Goal: Task Accomplishment & Management: Manage account settings

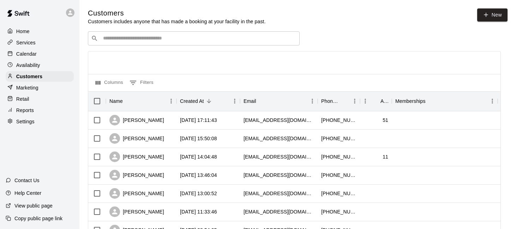
click at [41, 53] on div "Calendar" at bounding box center [40, 54] width 68 height 11
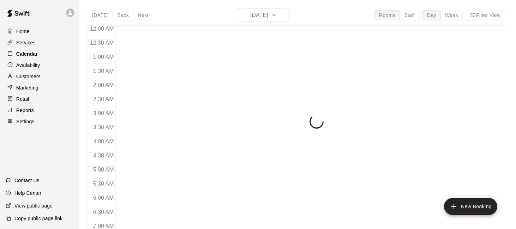
scroll to position [338, 0]
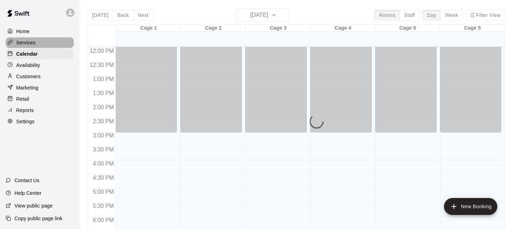
click at [41, 45] on div "Services" at bounding box center [40, 42] width 68 height 11
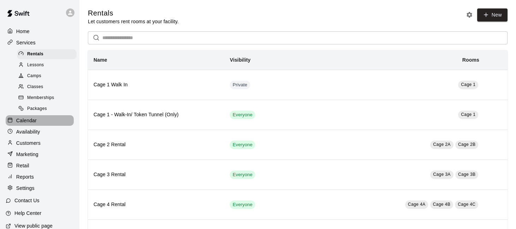
click at [50, 122] on div "Calendar" at bounding box center [40, 120] width 68 height 11
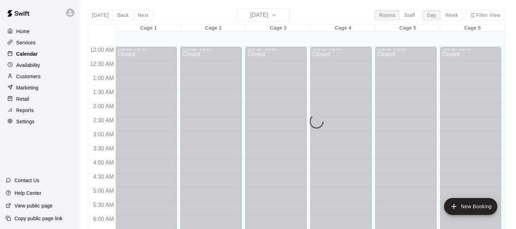
scroll to position [338, 0]
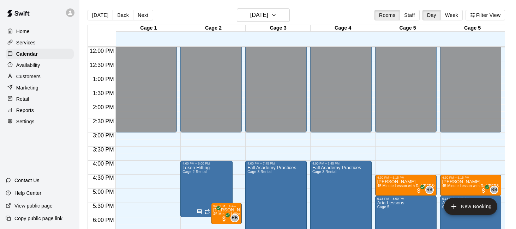
click at [37, 67] on p "Availability" at bounding box center [28, 65] width 24 height 7
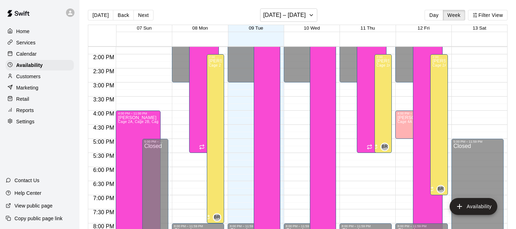
scroll to position [390, 0]
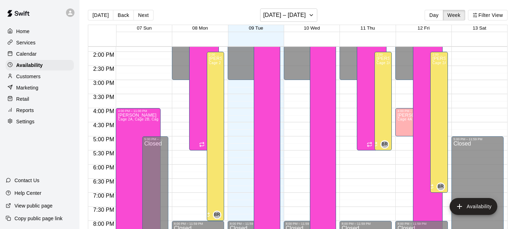
click at [39, 44] on div "Services" at bounding box center [40, 42] width 68 height 11
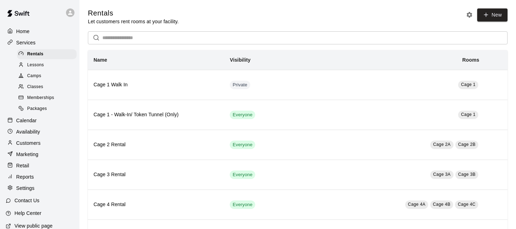
click at [42, 67] on span "Lessons" at bounding box center [35, 65] width 17 height 7
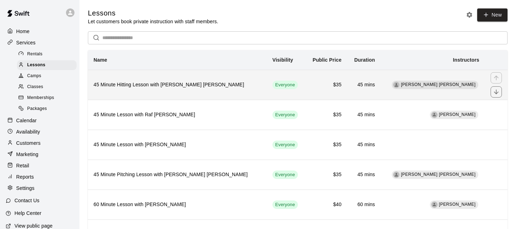
click at [199, 95] on th "45 Minute Hitting Lesson with [PERSON_NAME] [PERSON_NAME]" at bounding box center [177, 85] width 179 height 30
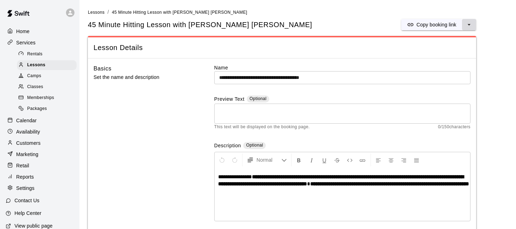
click at [469, 23] on icon "select merge strategy" at bounding box center [468, 24] width 7 height 7
click at [451, 52] on h6 "Duplicate lesson" at bounding box center [442, 51] width 37 height 8
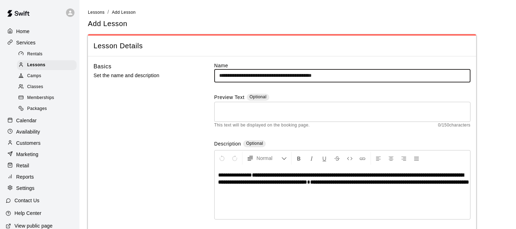
drag, startPoint x: 358, startPoint y: 74, endPoint x: 291, endPoint y: 75, distance: 66.7
click at [291, 75] on input "**********" at bounding box center [342, 75] width 256 height 13
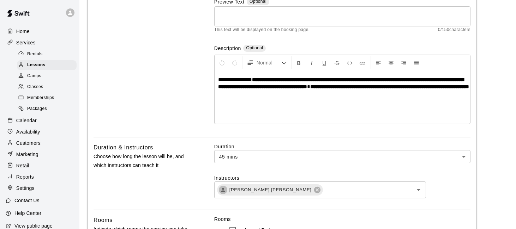
scroll to position [108, 0]
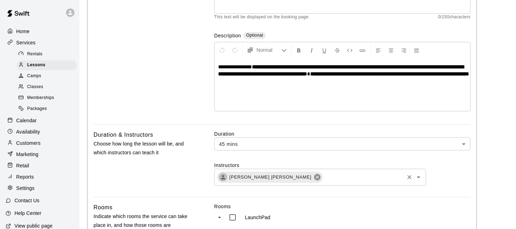
click at [314, 177] on icon at bounding box center [317, 177] width 6 height 6
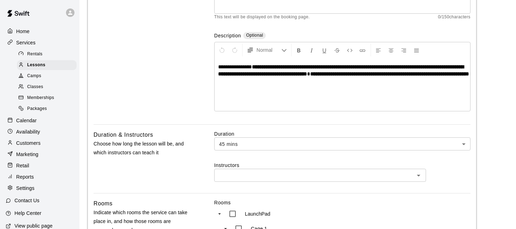
type input "**********"
drag, startPoint x: 272, startPoint y: 81, endPoint x: 245, endPoint y: 82, distance: 26.8
click at [310, 77] on strong "**********" at bounding box center [389, 73] width 159 height 5
click at [310, 77] on strong "**********" at bounding box center [381, 73] width 142 height 5
click at [292, 176] on input "text" at bounding box center [314, 175] width 196 height 9
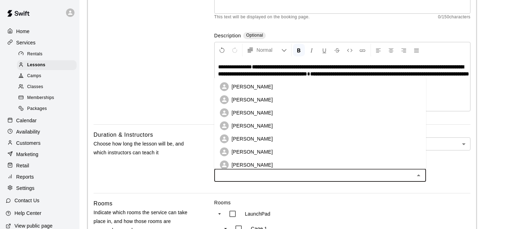
click at [296, 98] on li "[PERSON_NAME]" at bounding box center [320, 99] width 212 height 13
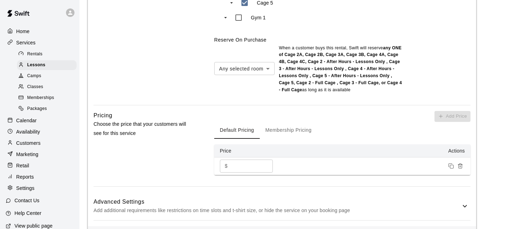
scroll to position [679, 0]
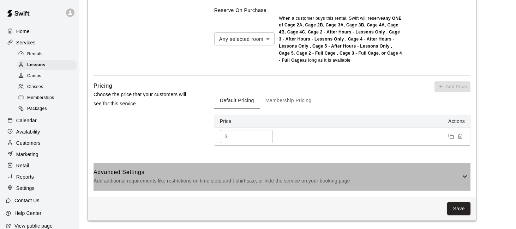
click at [449, 179] on p "Add additional requirements like restrictions on time slots and t-shirt size, o…" at bounding box center [276, 181] width 367 height 9
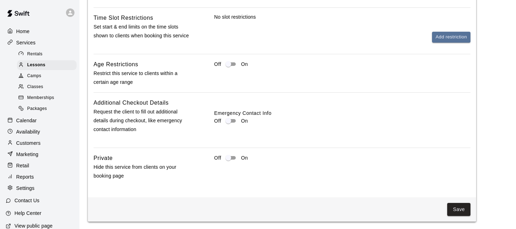
scroll to position [945, 0]
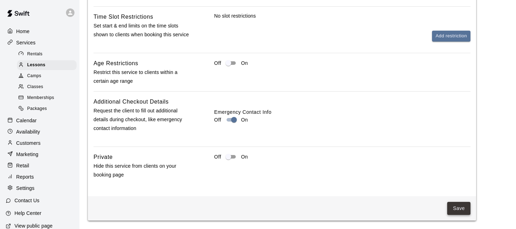
click at [460, 211] on button "Save" at bounding box center [458, 208] width 23 height 13
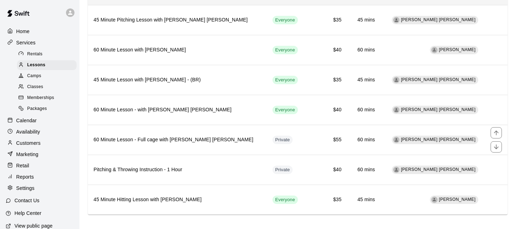
scroll to position [160, 0]
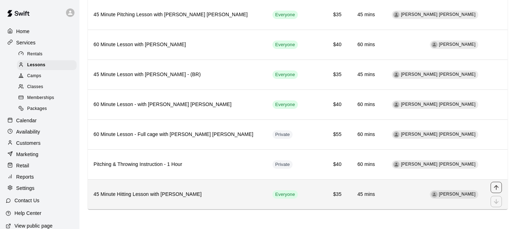
click at [497, 189] on icon "move item up" at bounding box center [495, 187] width 7 height 7
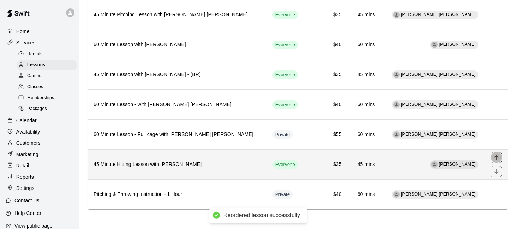
click at [497, 161] on icon "move item up" at bounding box center [495, 157] width 7 height 7
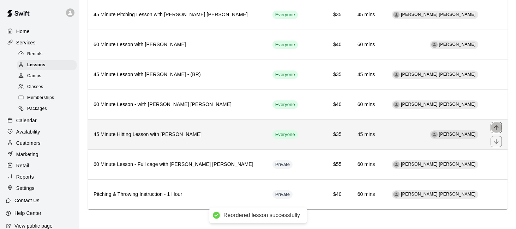
click at [494, 123] on button "move item up" at bounding box center [495, 127] width 11 height 11
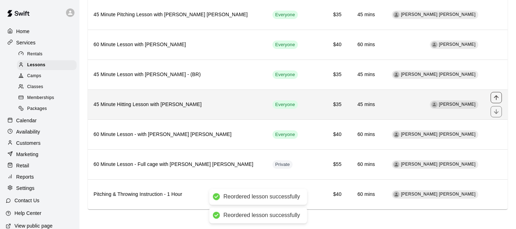
click at [496, 98] on icon "move item up" at bounding box center [495, 97] width 5 height 5
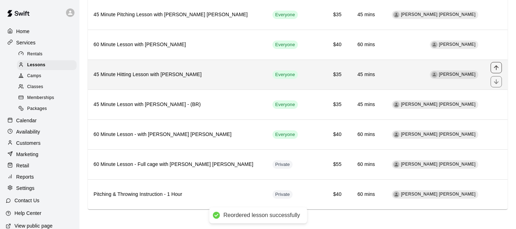
click at [494, 67] on icon "move item up" at bounding box center [495, 67] width 7 height 7
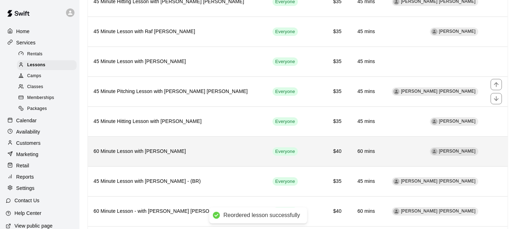
scroll to position [82, 0]
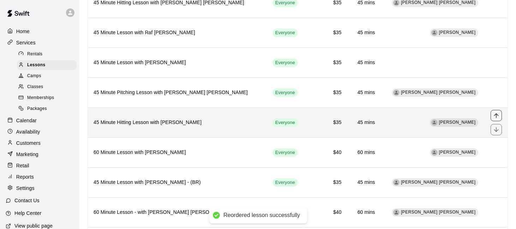
click at [496, 116] on icon "move item up" at bounding box center [495, 115] width 7 height 7
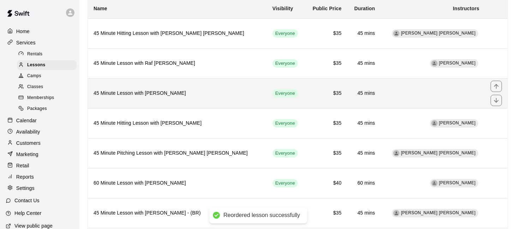
scroll to position [35, 0]
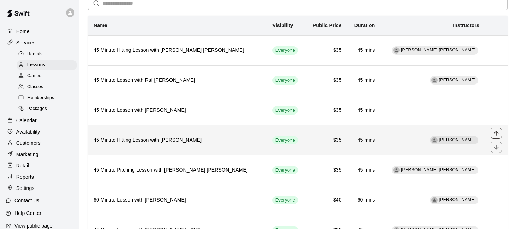
click at [495, 132] on icon "move item up" at bounding box center [495, 133] width 5 height 5
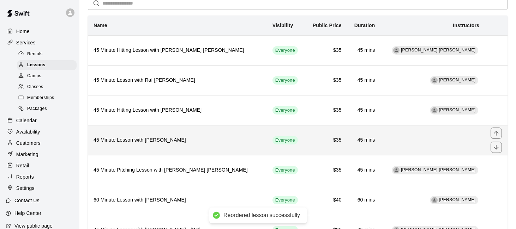
click at [222, 143] on h6 "45 Minute Lesson with [PERSON_NAME]" at bounding box center [177, 140] width 168 height 8
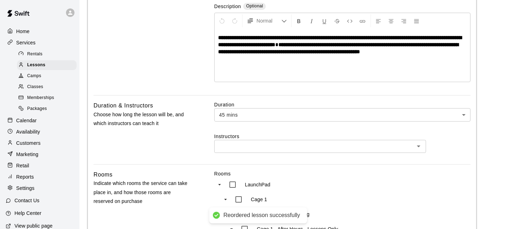
scroll to position [149, 0]
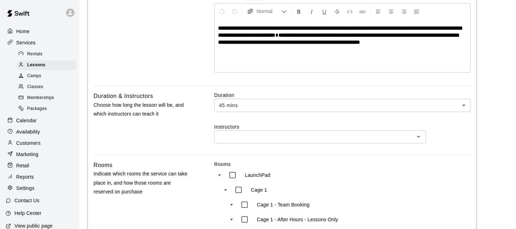
click at [257, 133] on input "text" at bounding box center [314, 137] width 196 height 9
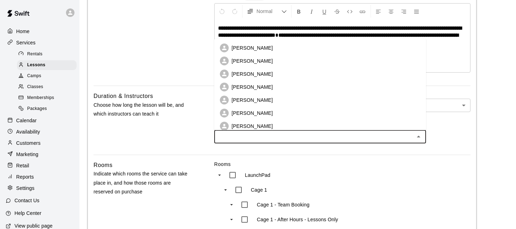
click at [271, 101] on li "[PERSON_NAME]" at bounding box center [320, 100] width 212 height 13
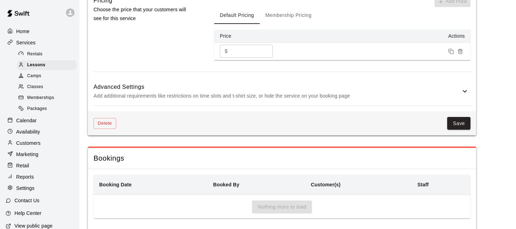
scroll to position [783, 0]
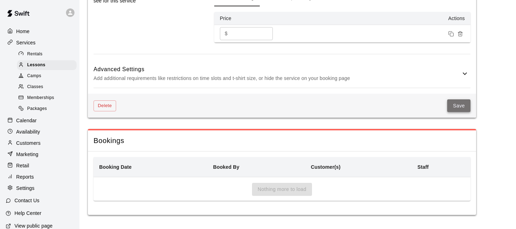
click at [462, 103] on button "Save" at bounding box center [458, 105] width 23 height 13
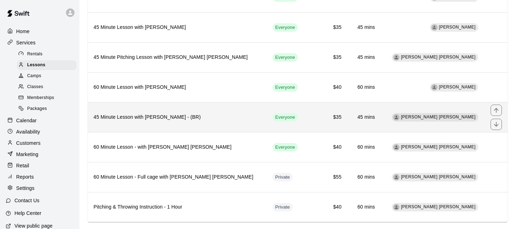
scroll to position [160, 0]
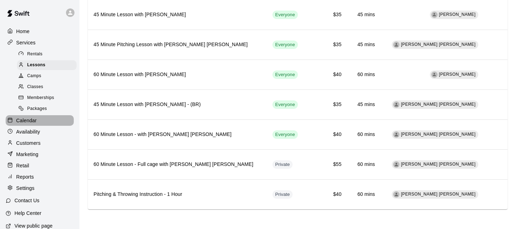
click at [50, 117] on div "Calendar" at bounding box center [40, 120] width 68 height 11
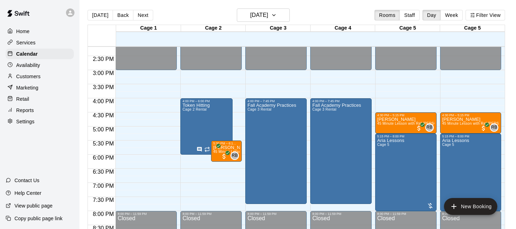
scroll to position [429, 0]
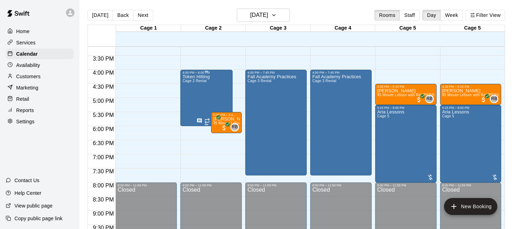
click at [214, 93] on div "Token Hitting Cage 2 Rental FD 0" at bounding box center [206, 188] width 48 height 229
click at [193, 82] on icon "edit" at bounding box center [190, 82] width 8 height 8
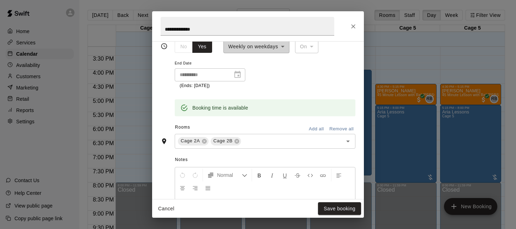
scroll to position [134, 0]
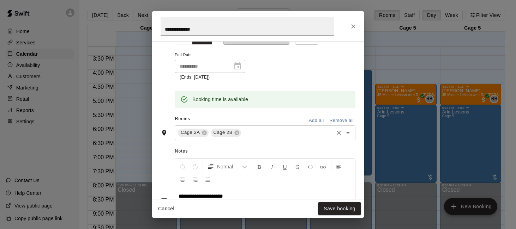
click at [347, 133] on icon "Open" at bounding box center [348, 133] width 4 height 2
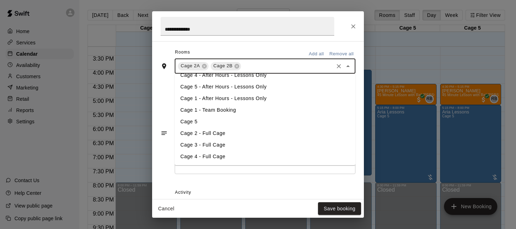
scroll to position [201, 0]
click at [273, 132] on li "Cage 2 - Full Cage" at bounding box center [265, 133] width 181 height 12
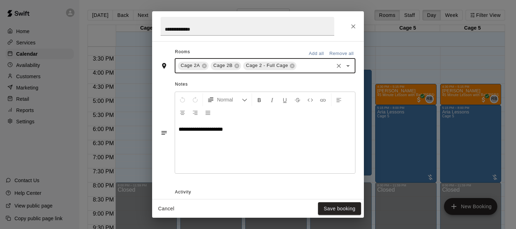
click at [351, 66] on icon "Open" at bounding box center [348, 66] width 8 height 8
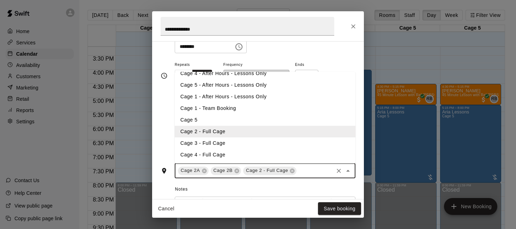
scroll to position [97, 0]
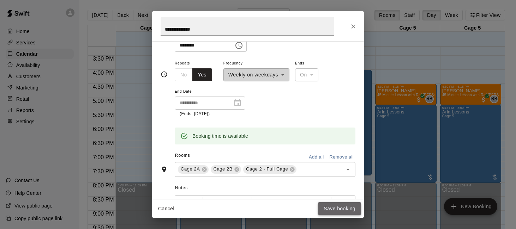
click at [332, 207] on button "Save booking" at bounding box center [339, 208] width 43 height 13
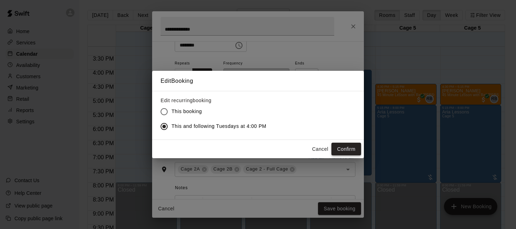
click at [341, 147] on button "Confirm" at bounding box center [346, 149] width 30 height 13
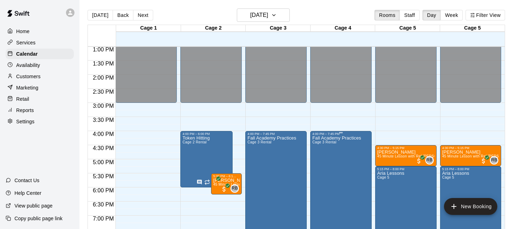
scroll to position [316, 0]
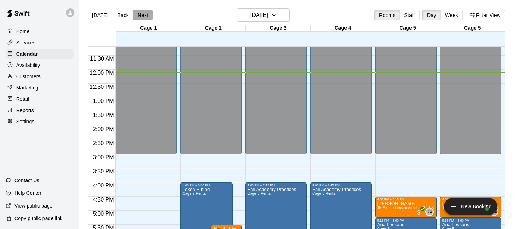
click at [141, 14] on button "Next" at bounding box center [143, 15] width 20 height 11
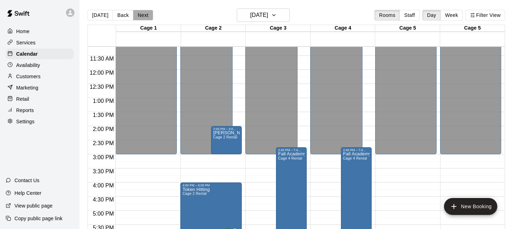
click at [142, 14] on button "Next" at bounding box center [143, 15] width 20 height 11
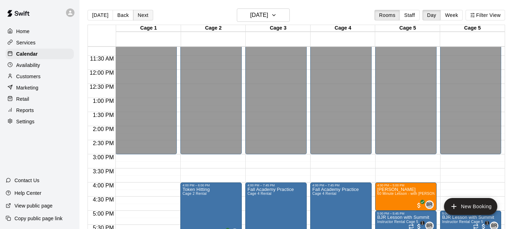
click at [142, 14] on button "Next" at bounding box center [143, 15] width 20 height 11
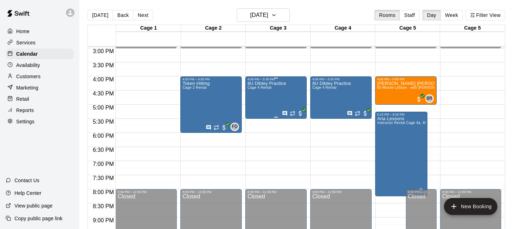
scroll to position [422, 0]
click at [216, 83] on div "Token Hitting Cage 2 Rental FD 0" at bounding box center [210, 195] width 57 height 229
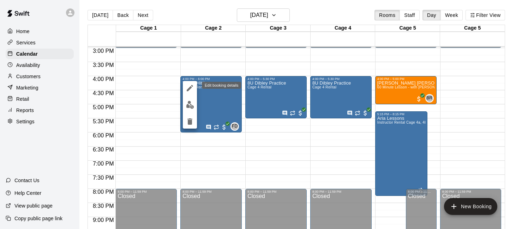
click at [190, 87] on icon "edit" at bounding box center [190, 88] width 6 height 6
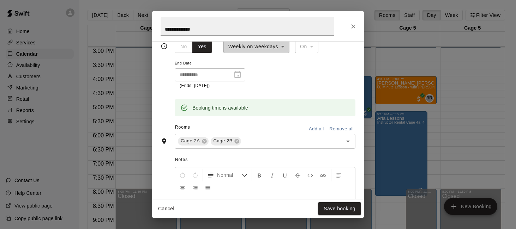
scroll to position [134, 0]
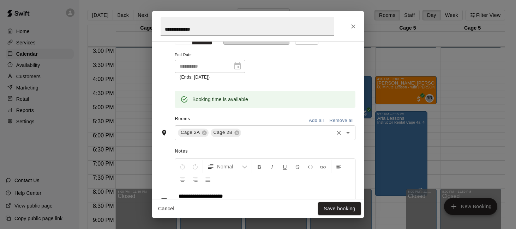
click at [300, 139] on div "Cage 2A Cage 2B ​" at bounding box center [265, 133] width 181 height 15
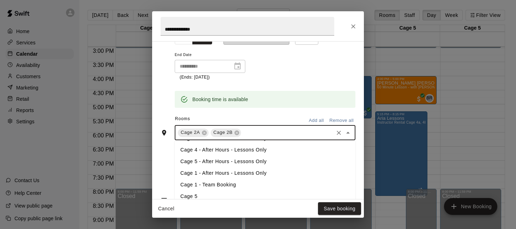
scroll to position [123, 0]
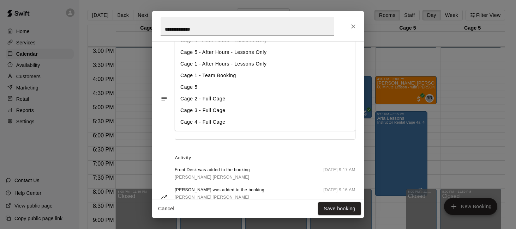
click at [274, 97] on li "Cage 2 - Full Cage" at bounding box center [265, 99] width 181 height 12
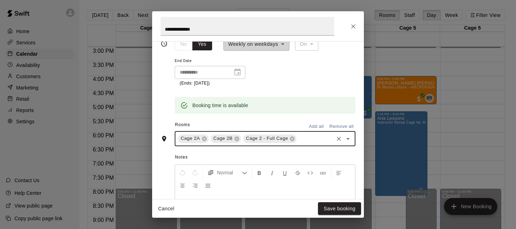
scroll to position [126, 0]
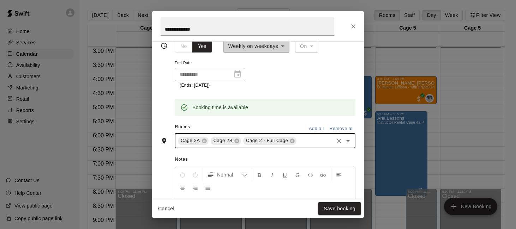
click at [319, 141] on input "text" at bounding box center [314, 140] width 35 height 9
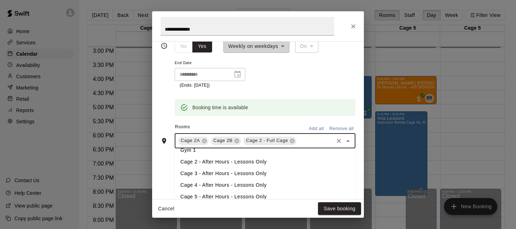
scroll to position [89, 0]
click at [245, 164] on li "Cage 2 - After Hours - Lessons Only" at bounding box center [265, 162] width 181 height 12
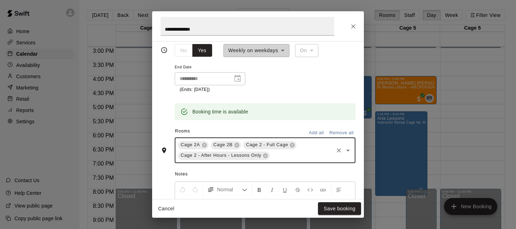
scroll to position [126, 0]
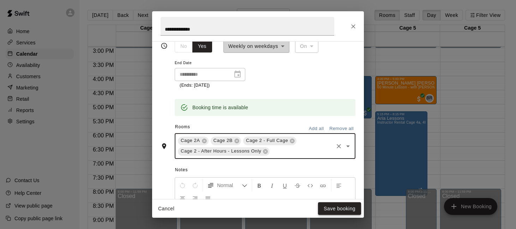
click at [330, 213] on button "Save booking" at bounding box center [339, 208] width 43 height 13
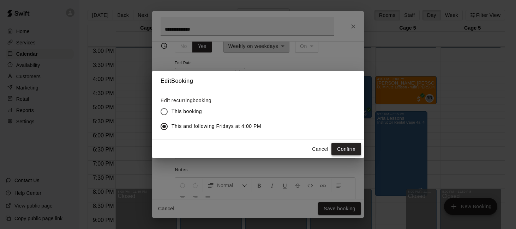
click at [338, 148] on button "Confirm" at bounding box center [346, 149] width 30 height 13
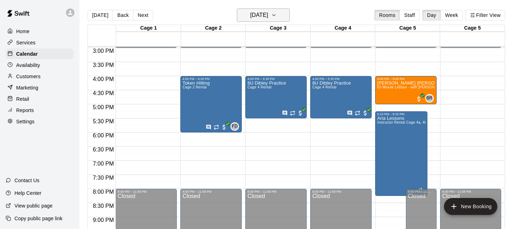
click at [258, 20] on button "[DATE]" at bounding box center [263, 14] width 53 height 13
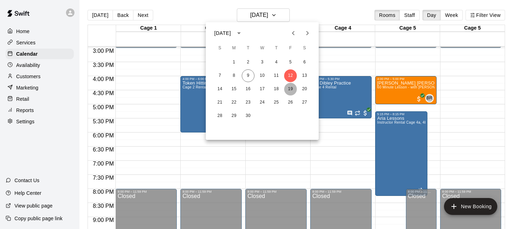
click at [288, 89] on button "19" at bounding box center [290, 89] width 13 height 13
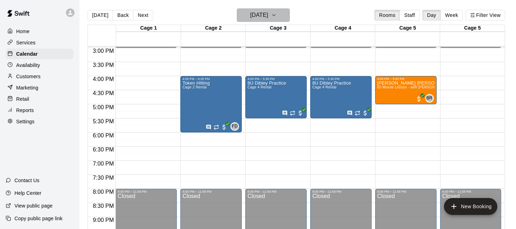
click at [268, 13] on h6 "[DATE]" at bounding box center [259, 15] width 18 height 10
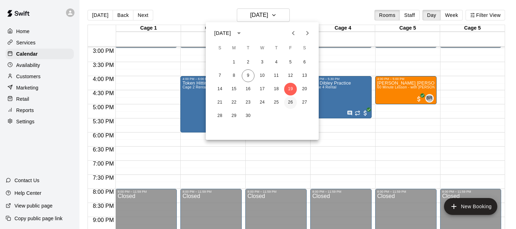
click at [293, 103] on button "26" at bounding box center [290, 102] width 13 height 13
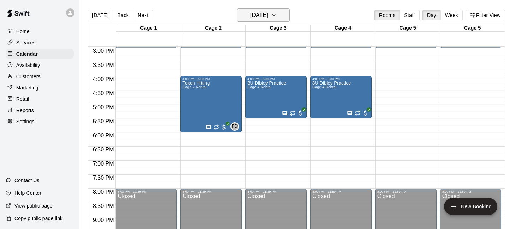
click at [278, 13] on button "[DATE]" at bounding box center [263, 14] width 53 height 13
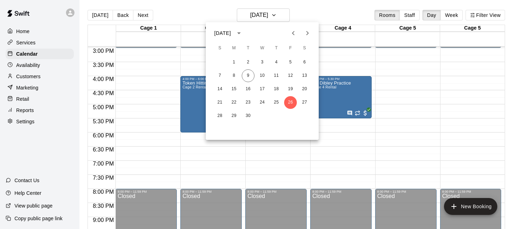
click at [305, 36] on icon "Next month" at bounding box center [307, 33] width 8 height 8
click at [290, 61] on button "3" at bounding box center [290, 62] width 13 height 13
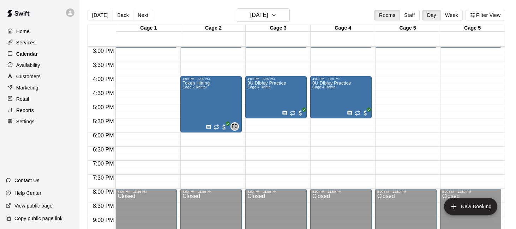
click at [51, 53] on div "Calendar" at bounding box center [40, 54] width 68 height 11
click at [103, 18] on button "[DATE]" at bounding box center [99, 15] width 25 height 11
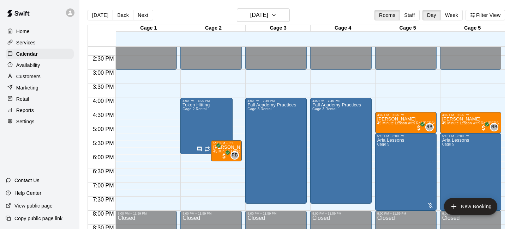
scroll to position [400, 0]
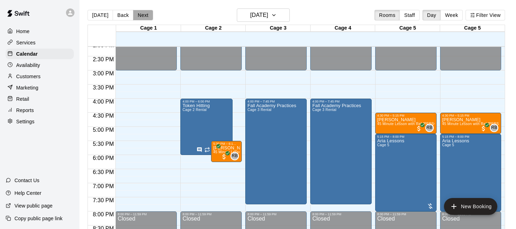
click at [147, 15] on button "Next" at bounding box center [143, 15] width 20 height 11
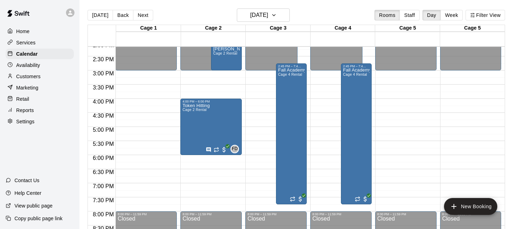
click at [33, 67] on p "Availability" at bounding box center [28, 65] width 24 height 7
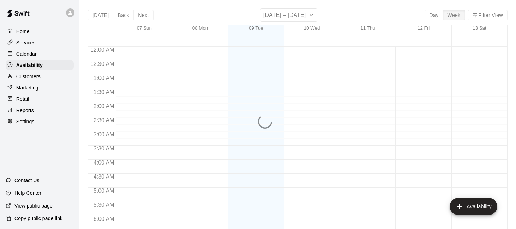
scroll to position [342, 0]
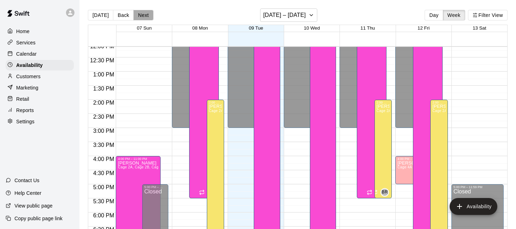
click at [142, 13] on button "Next" at bounding box center [143, 15] width 20 height 11
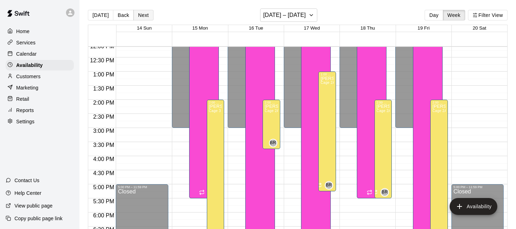
click at [142, 13] on button "Next" at bounding box center [143, 15] width 20 height 11
click at [103, 13] on button "[DATE]" at bounding box center [100, 15] width 25 height 11
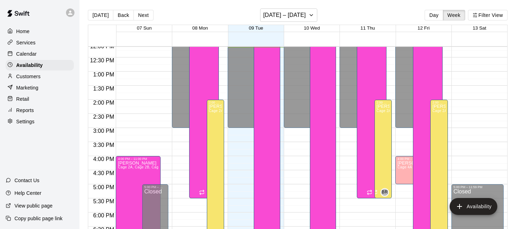
click at [43, 55] on div "Calendar" at bounding box center [40, 54] width 68 height 11
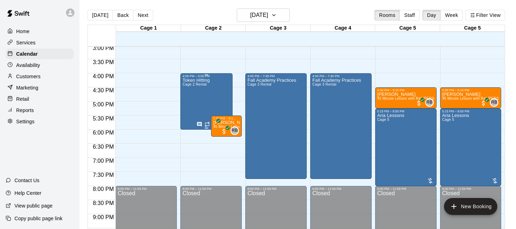
scroll to position [423, 0]
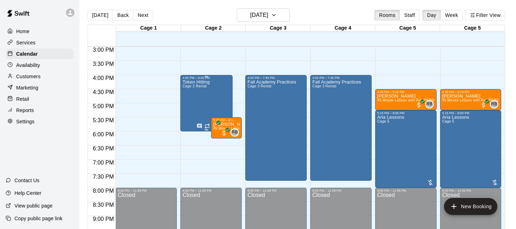
click at [218, 90] on div "Token Hitting Cage 2 Rental FD 0" at bounding box center [206, 194] width 48 height 229
click at [192, 88] on icon "edit" at bounding box center [190, 87] width 8 height 8
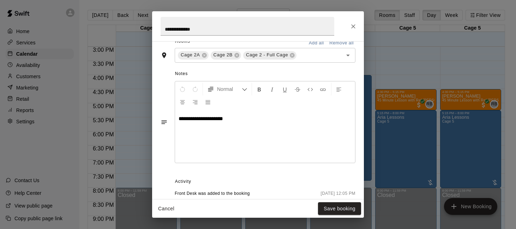
scroll to position [214, 0]
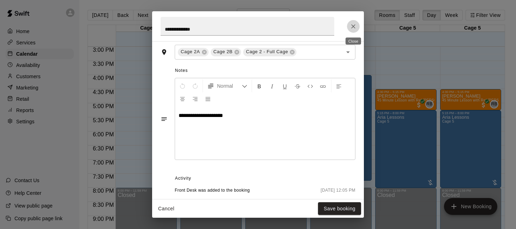
click at [353, 24] on icon "Close" at bounding box center [353, 26] width 7 height 7
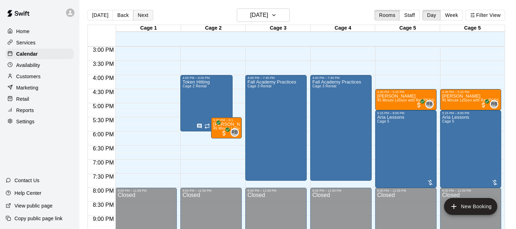
click at [135, 15] on button "Next" at bounding box center [143, 15] width 20 height 11
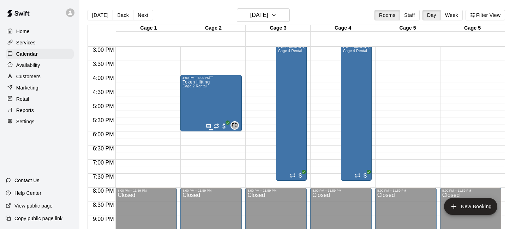
click at [208, 93] on div "Token Hitting Cage 2 Rental" at bounding box center [195, 194] width 27 height 229
click at [195, 87] on button "edit" at bounding box center [190, 87] width 14 height 14
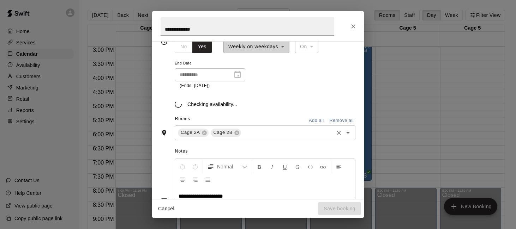
scroll to position [134, 0]
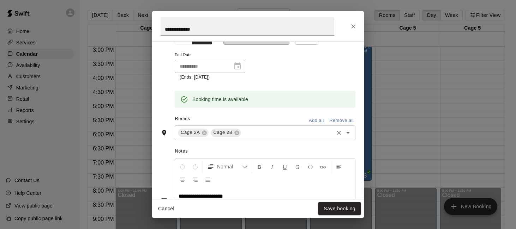
click at [288, 133] on input "text" at bounding box center [287, 132] width 90 height 9
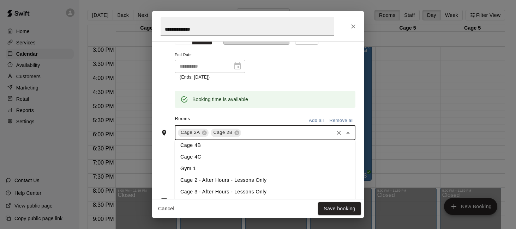
scroll to position [68, 0]
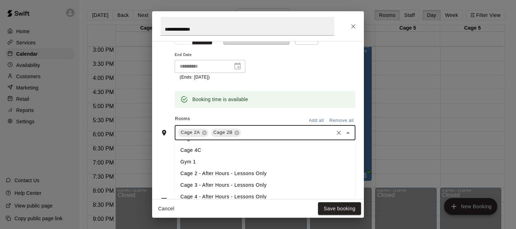
click at [277, 171] on li "Cage 2 - After Hours - Lessons Only" at bounding box center [265, 174] width 181 height 12
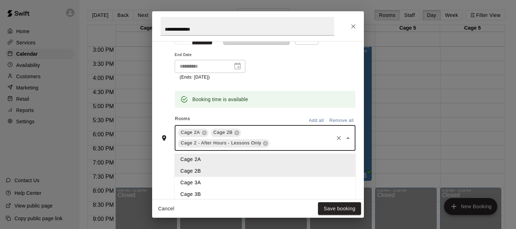
click at [300, 141] on input "text" at bounding box center [302, 143] width 62 height 9
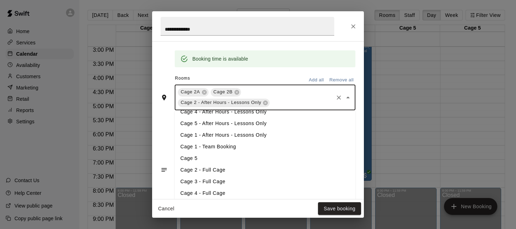
scroll to position [176, 0]
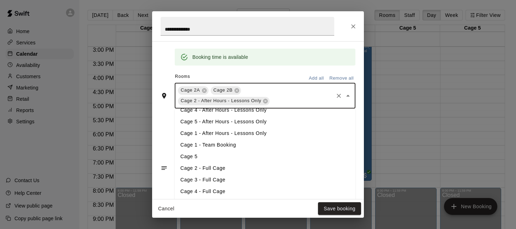
click at [269, 166] on li "Cage 2 - Full Cage" at bounding box center [265, 169] width 181 height 12
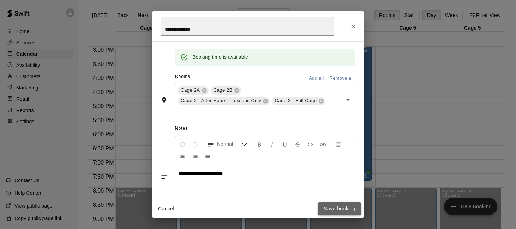
click at [327, 210] on button "Save booking" at bounding box center [339, 208] width 43 height 13
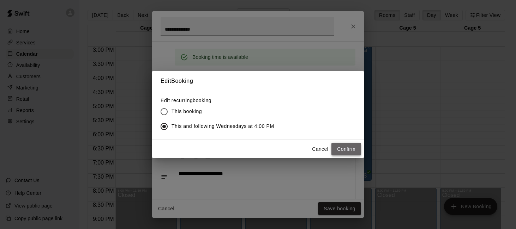
click at [351, 147] on button "Confirm" at bounding box center [346, 149] width 30 height 13
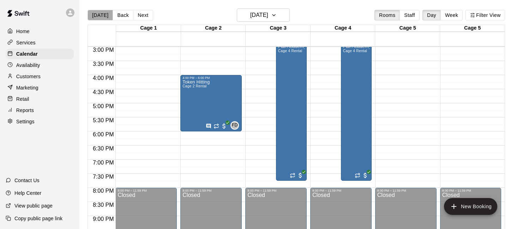
click at [104, 17] on button "[DATE]" at bounding box center [99, 15] width 25 height 11
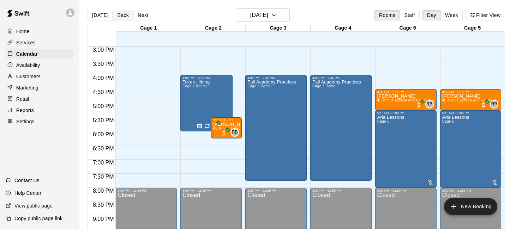
click at [121, 14] on button "Back" at bounding box center [123, 15] width 21 height 11
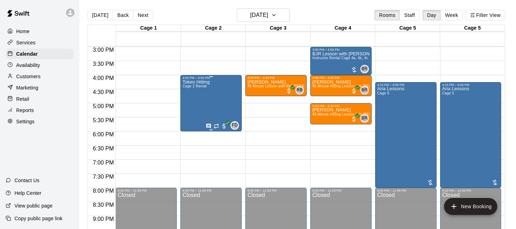
click at [196, 96] on div "Token Hitting Cage 2 Rental" at bounding box center [195, 194] width 27 height 229
click at [192, 91] on icon "edit" at bounding box center [190, 87] width 8 height 8
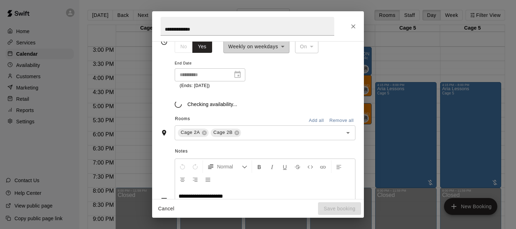
scroll to position [134, 0]
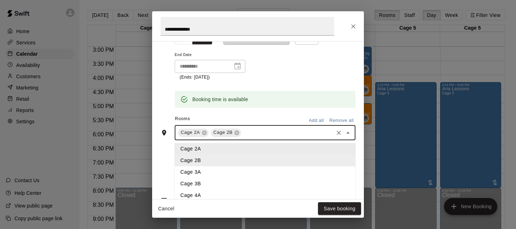
click at [283, 134] on input "text" at bounding box center [287, 132] width 90 height 9
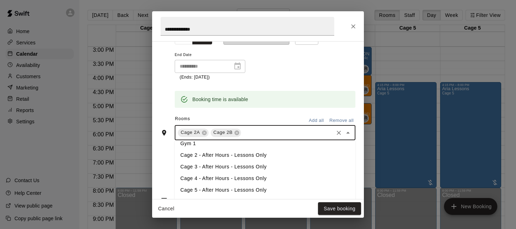
scroll to position [88, 0]
click at [268, 152] on li "Cage 2 - After Hours - Lessons Only" at bounding box center [265, 154] width 181 height 12
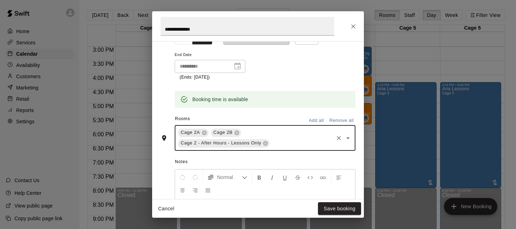
click at [302, 144] on input "text" at bounding box center [302, 143] width 62 height 9
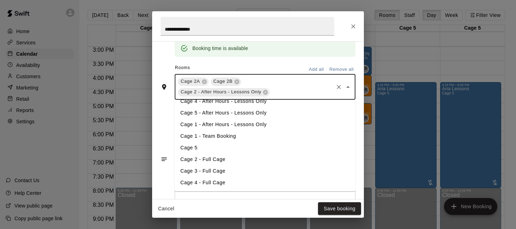
scroll to position [185, 0]
click at [280, 159] on li "Cage 2 - Full Cage" at bounding box center [265, 159] width 181 height 12
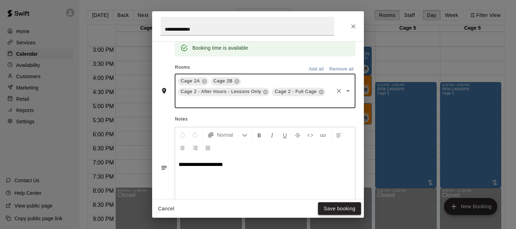
click at [331, 210] on button "Save booking" at bounding box center [339, 208] width 43 height 13
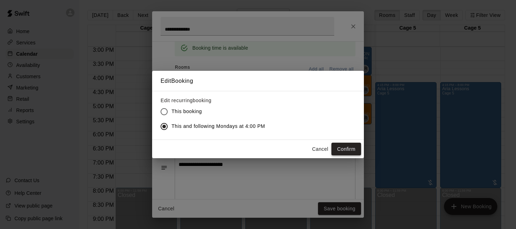
click at [348, 145] on button "Confirm" at bounding box center [346, 149] width 30 height 13
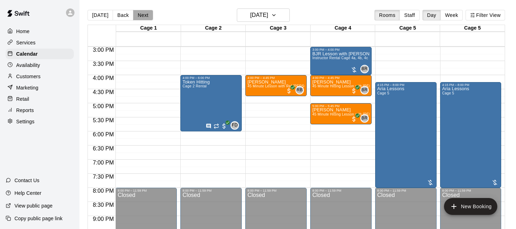
click at [147, 18] on button "Next" at bounding box center [143, 15] width 20 height 11
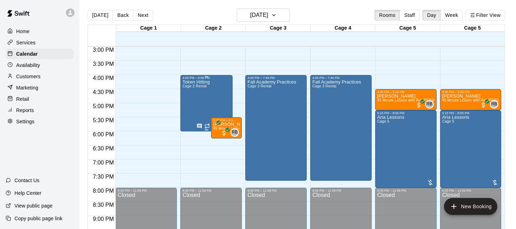
click at [197, 85] on span "Cage 2 Rental" at bounding box center [194, 86] width 24 height 4
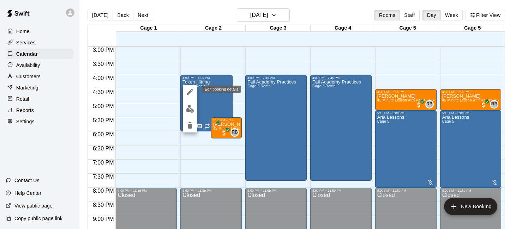
click at [191, 93] on icon "edit" at bounding box center [190, 92] width 8 height 8
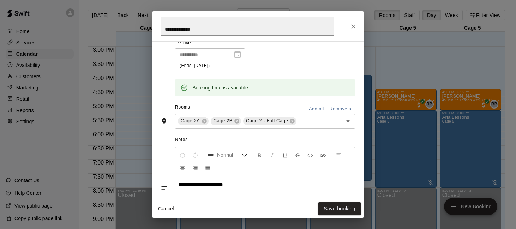
scroll to position [146, 0]
click at [352, 26] on icon "Close" at bounding box center [353, 26] width 4 height 4
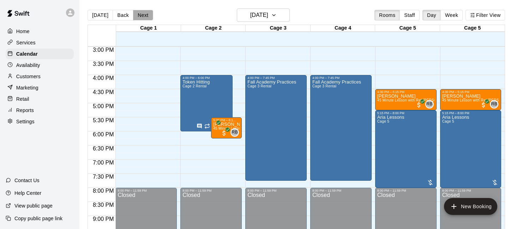
click at [142, 14] on button "Next" at bounding box center [143, 15] width 20 height 11
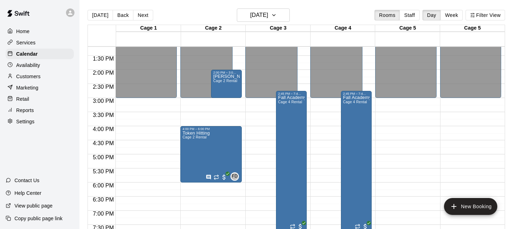
scroll to position [380, 0]
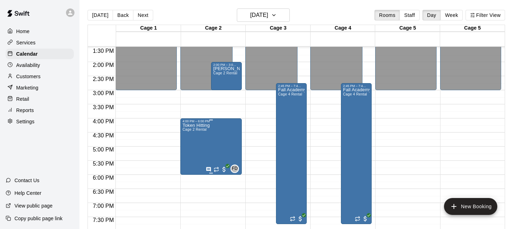
click at [189, 129] on icon "edit" at bounding box center [190, 130] width 6 height 6
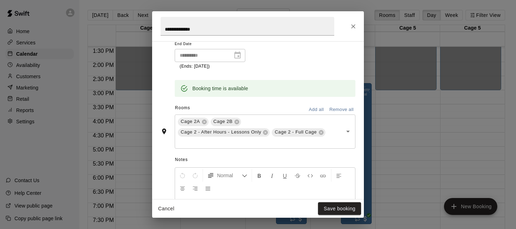
scroll to position [153, 0]
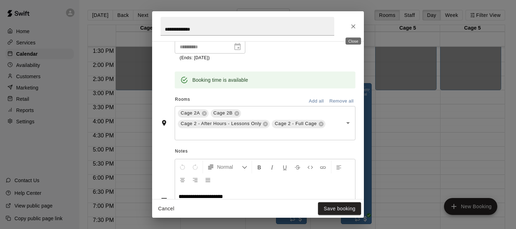
click at [351, 23] on icon "Close" at bounding box center [353, 26] width 7 height 7
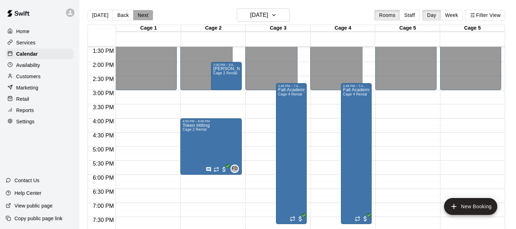
click at [141, 16] on button "Next" at bounding box center [143, 15] width 20 height 11
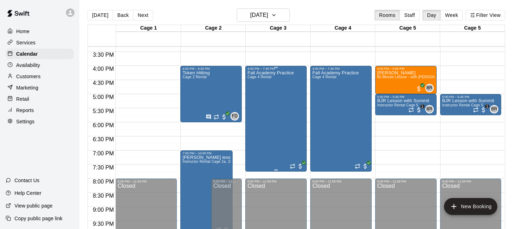
scroll to position [433, 0]
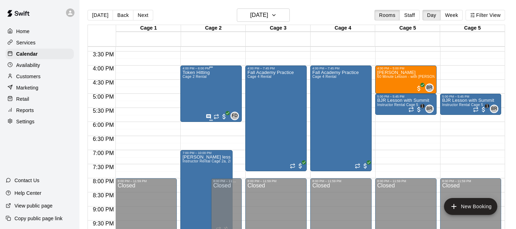
click at [213, 89] on div "Token Hitting Cage 2 Rental FD 0" at bounding box center [210, 184] width 57 height 229
click at [192, 80] on icon "edit" at bounding box center [190, 77] width 8 height 8
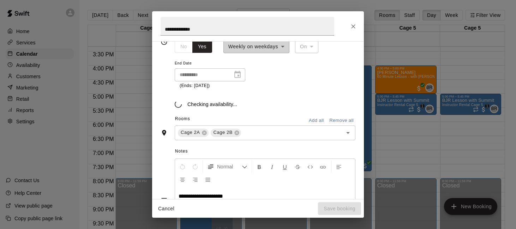
scroll to position [134, 0]
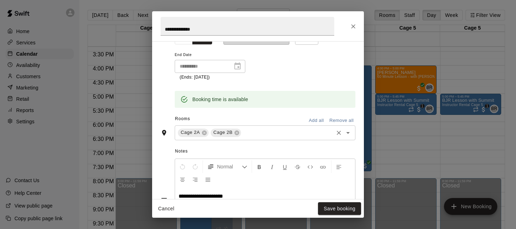
click at [280, 134] on input "text" at bounding box center [287, 132] width 90 height 9
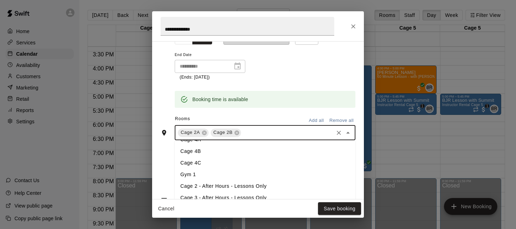
scroll to position [56, 0]
click at [263, 184] on li "Cage 2 - After Hours - Lessons Only" at bounding box center [265, 186] width 181 height 12
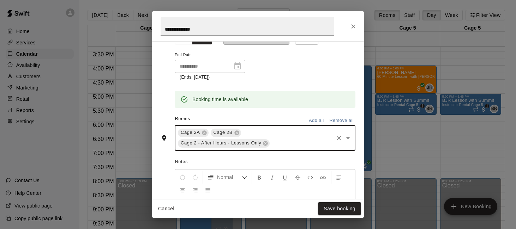
click at [297, 141] on input "text" at bounding box center [302, 143] width 62 height 9
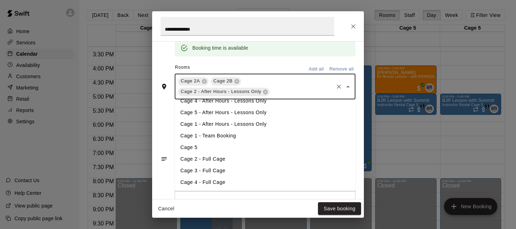
scroll to position [196, 0]
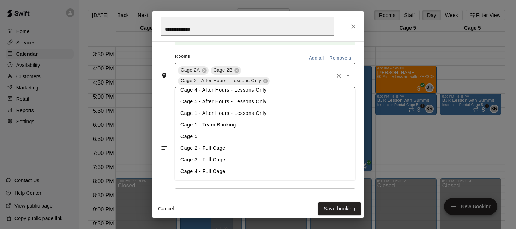
click at [277, 147] on li "Cage 2 - Full Cage" at bounding box center [265, 148] width 181 height 12
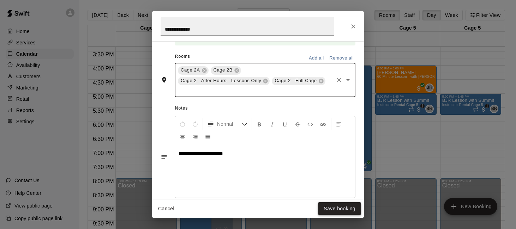
click at [335, 206] on button "Save booking" at bounding box center [339, 208] width 43 height 13
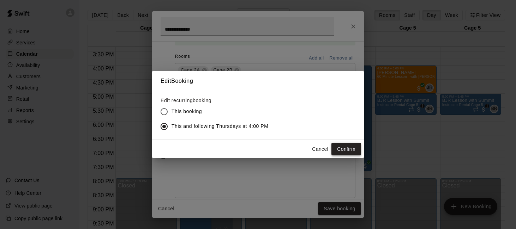
click at [346, 148] on button "Confirm" at bounding box center [346, 149] width 30 height 13
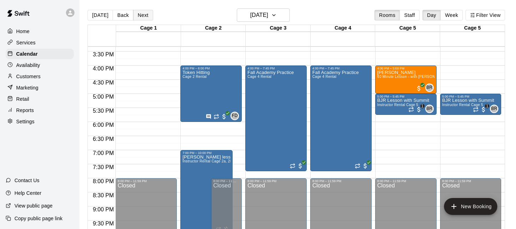
click at [135, 16] on button "Next" at bounding box center [143, 15] width 20 height 11
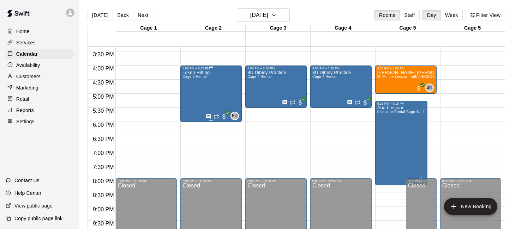
click at [207, 99] on div "Token Hitting Cage 2 Rental" at bounding box center [195, 184] width 27 height 229
click at [189, 80] on icon "edit" at bounding box center [190, 77] width 8 height 8
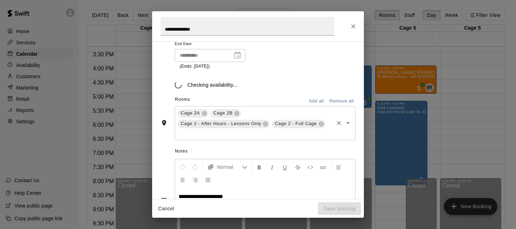
scroll to position [153, 0]
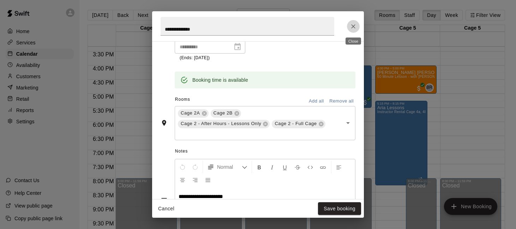
click at [353, 26] on icon "Close" at bounding box center [353, 26] width 4 height 4
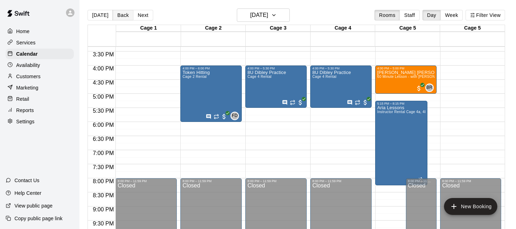
click at [128, 15] on button "Back" at bounding box center [123, 15] width 21 height 11
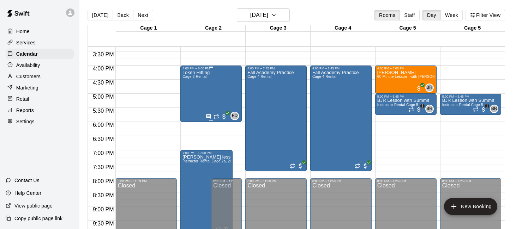
click at [223, 79] on div "Token Hitting Cage 2 Rental FD 0" at bounding box center [210, 184] width 57 height 229
click at [194, 77] on icon "edit" at bounding box center [190, 77] width 8 height 8
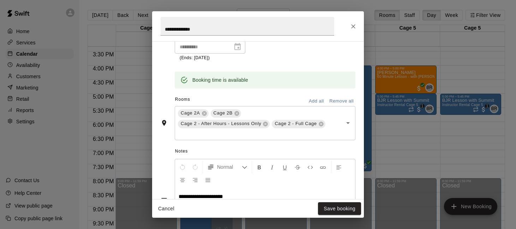
click at [351, 24] on icon "Close" at bounding box center [353, 26] width 7 height 7
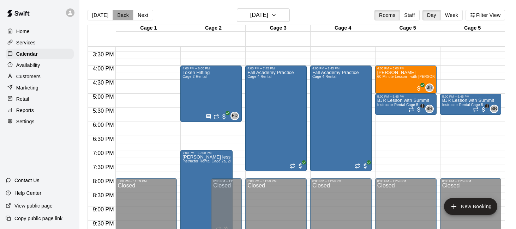
click at [120, 14] on button "Back" at bounding box center [123, 15] width 21 height 11
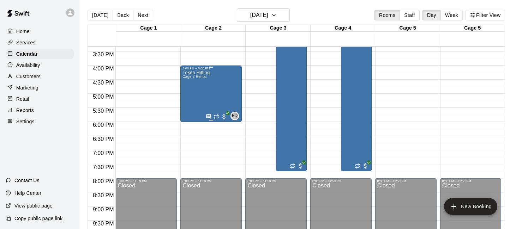
click at [209, 82] on div "Token Hitting Cage 2 Rental FD 0" at bounding box center [210, 184] width 57 height 229
click at [189, 74] on icon "edit" at bounding box center [190, 77] width 8 height 8
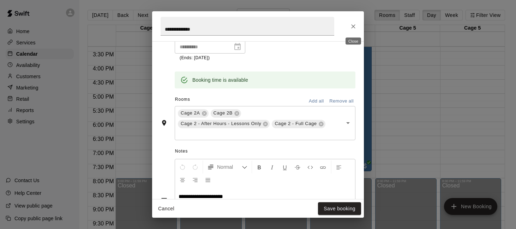
click at [349, 28] on button "Close" at bounding box center [353, 26] width 13 height 13
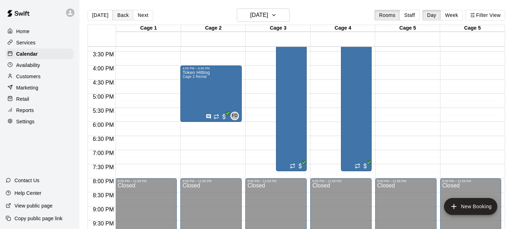
click at [122, 16] on button "Back" at bounding box center [123, 15] width 21 height 11
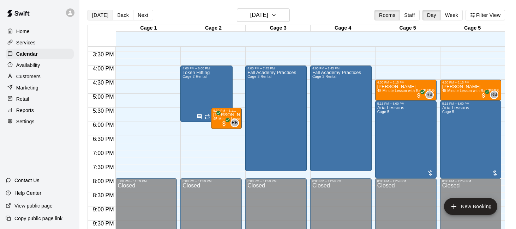
click at [100, 16] on button "[DATE]" at bounding box center [99, 15] width 25 height 11
click at [43, 74] on div "Customers" at bounding box center [40, 76] width 68 height 11
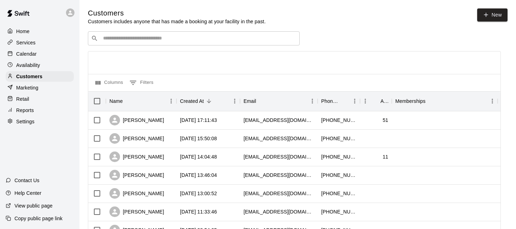
click at [47, 67] on div "Availability" at bounding box center [40, 65] width 68 height 11
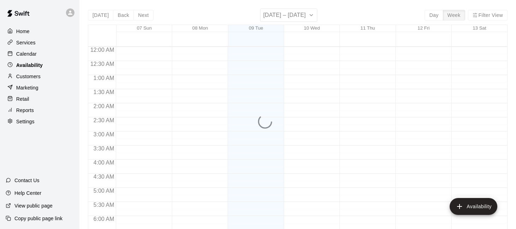
scroll to position [345, 0]
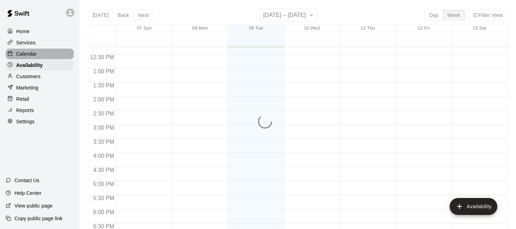
click at [41, 54] on div "Calendar" at bounding box center [40, 54] width 68 height 11
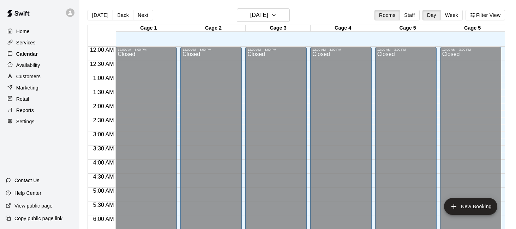
scroll to position [345, 0]
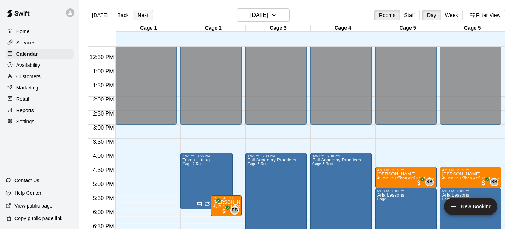
click at [148, 15] on button "Next" at bounding box center [143, 15] width 20 height 11
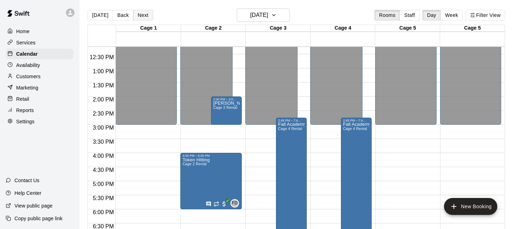
click at [148, 15] on button "Next" at bounding box center [143, 15] width 20 height 11
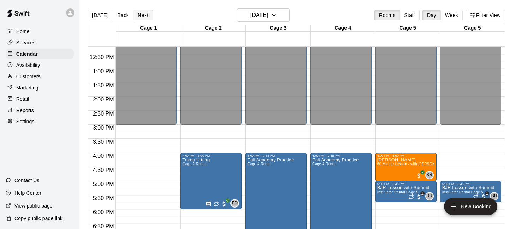
click at [148, 15] on button "Next" at bounding box center [143, 15] width 20 height 11
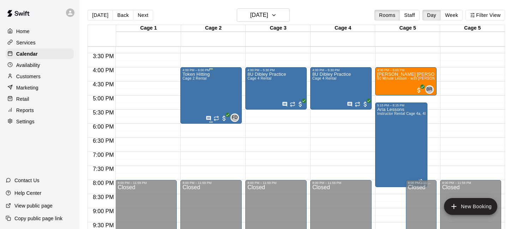
scroll to position [431, 0]
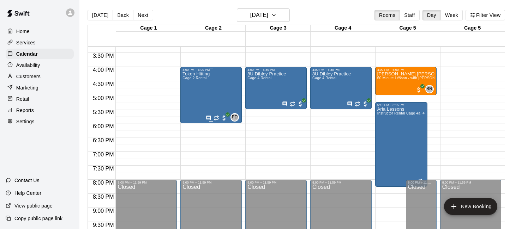
click at [206, 78] on span "Cage 2 Rental" at bounding box center [194, 78] width 24 height 4
click at [191, 84] on icon "edit" at bounding box center [190, 84] width 8 height 8
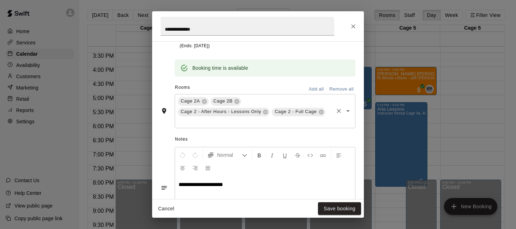
scroll to position [164, 0]
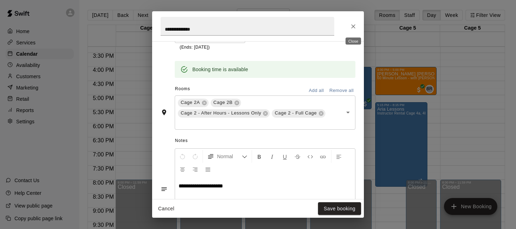
click at [353, 26] on icon "Close" at bounding box center [353, 26] width 4 height 4
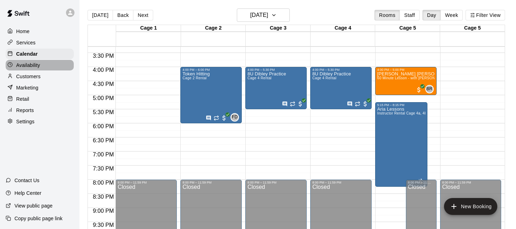
click at [50, 68] on div "Availability" at bounding box center [40, 65] width 68 height 11
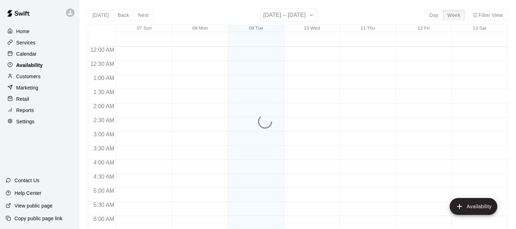
scroll to position [355, 0]
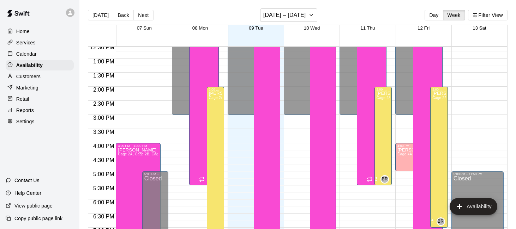
click at [45, 44] on div "Services" at bounding box center [40, 42] width 68 height 11
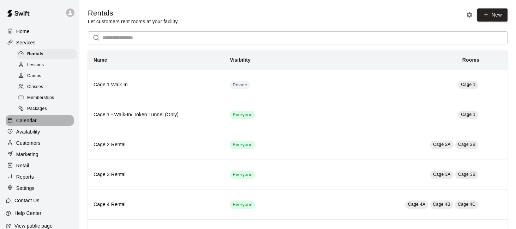
click at [32, 118] on p "Calendar" at bounding box center [26, 120] width 20 height 7
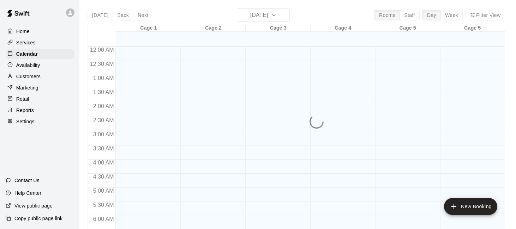
scroll to position [356, 0]
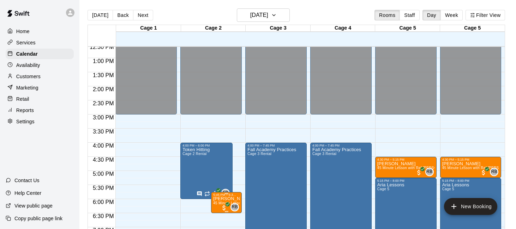
click at [227, 196] on div "5:45 PM – 6:30 PM" at bounding box center [226, 195] width 26 height 4
click at [222, 180] on icon "edit" at bounding box center [220, 183] width 6 height 6
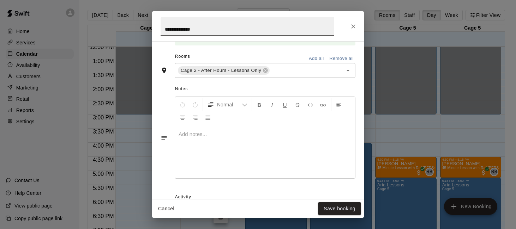
scroll to position [162, 0]
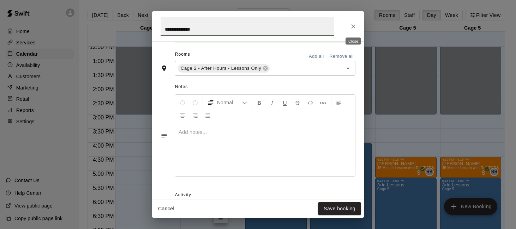
click at [358, 25] on button "Close" at bounding box center [353, 26] width 13 height 13
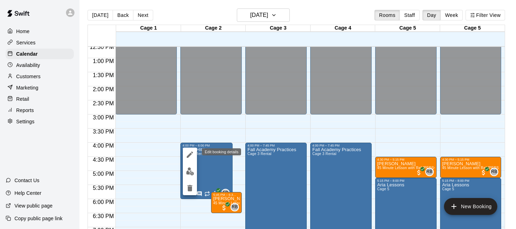
click at [192, 154] on icon "edit" at bounding box center [190, 155] width 8 height 8
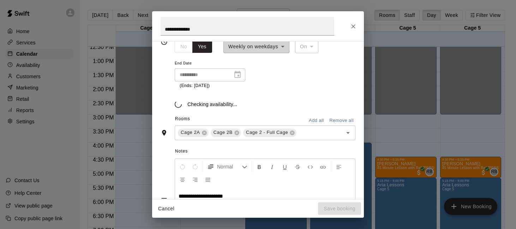
scroll to position [134, 0]
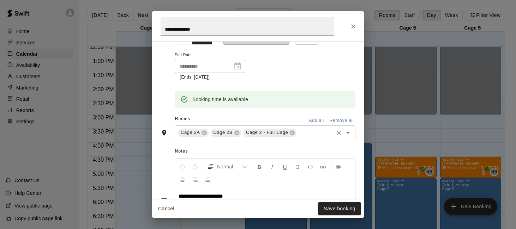
click at [321, 134] on input "text" at bounding box center [314, 132] width 35 height 9
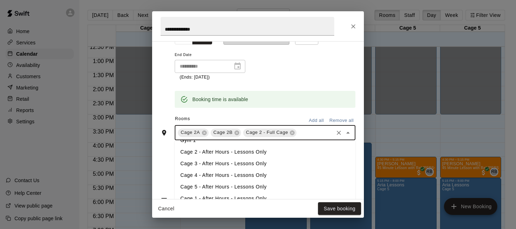
scroll to position [89, 0]
click at [279, 151] on li "Cage 2 - After Hours - Lessons Only" at bounding box center [265, 153] width 181 height 12
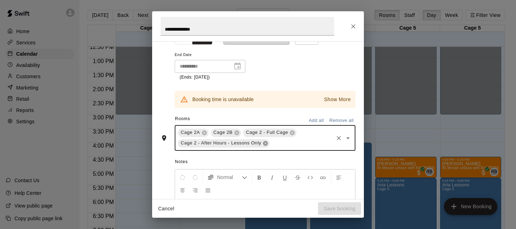
click at [266, 144] on icon at bounding box center [265, 143] width 5 height 5
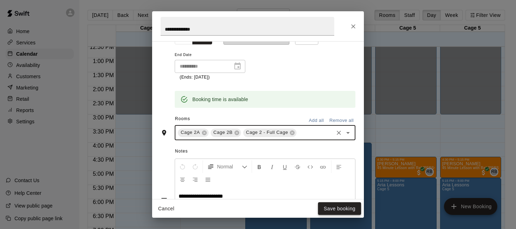
click at [332, 212] on button "Save booking" at bounding box center [339, 208] width 43 height 13
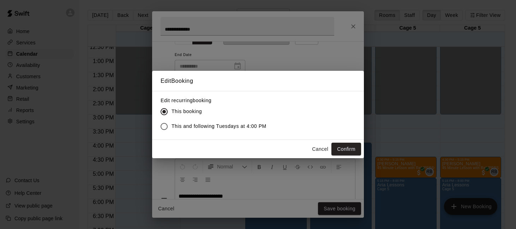
click at [322, 148] on button "Cancel" at bounding box center [320, 149] width 23 height 13
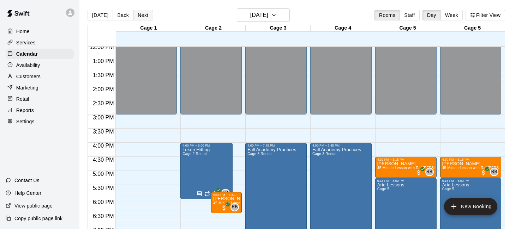
click at [138, 16] on button "Next" at bounding box center [143, 15] width 20 height 11
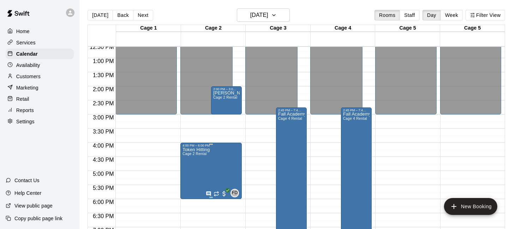
scroll to position [359, 0]
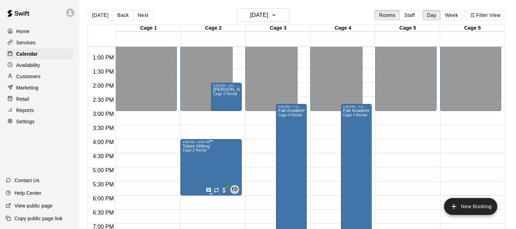
click at [188, 147] on button "edit" at bounding box center [190, 151] width 14 height 14
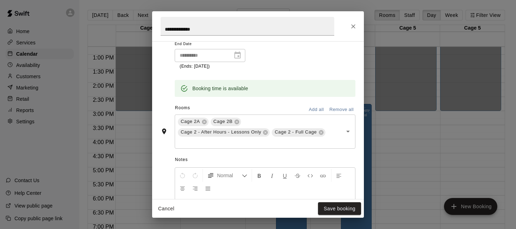
scroll to position [153, 0]
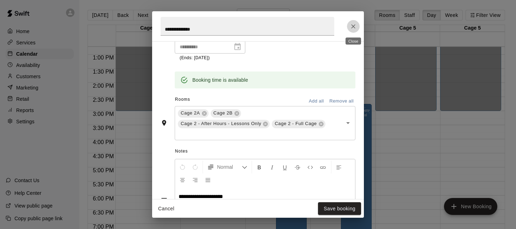
click at [355, 26] on icon "Close" at bounding box center [353, 26] width 7 height 7
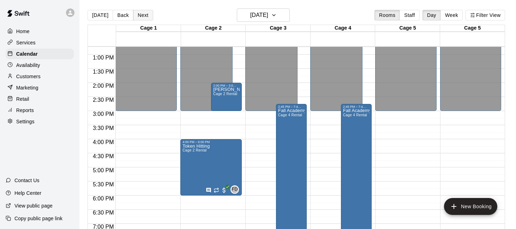
click at [144, 15] on button "Next" at bounding box center [143, 15] width 20 height 11
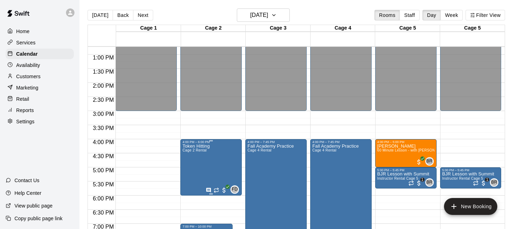
click at [200, 152] on span "Cage 2 Rental" at bounding box center [194, 150] width 24 height 4
click at [191, 154] on icon "edit" at bounding box center [190, 156] width 8 height 8
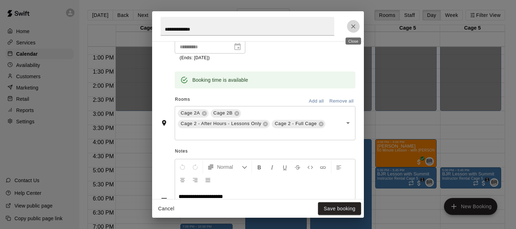
click at [356, 26] on icon "Close" at bounding box center [353, 26] width 7 height 7
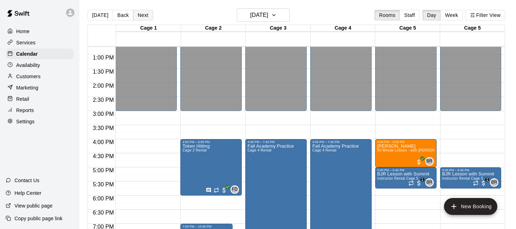
click at [142, 18] on button "Next" at bounding box center [143, 15] width 20 height 11
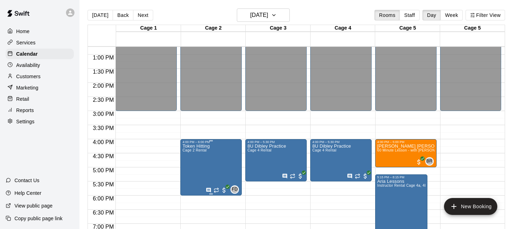
click at [190, 148] on icon "edit" at bounding box center [190, 151] width 8 height 8
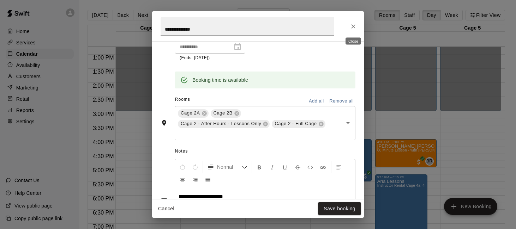
click at [354, 24] on icon "Close" at bounding box center [353, 26] width 7 height 7
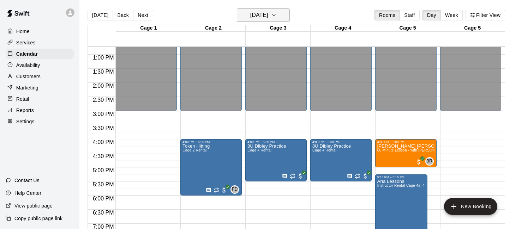
click at [250, 17] on h6 "[DATE]" at bounding box center [259, 15] width 18 height 10
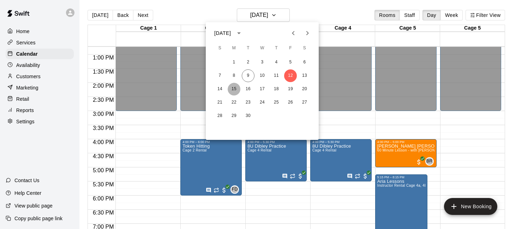
click at [234, 89] on button "15" at bounding box center [233, 89] width 13 height 13
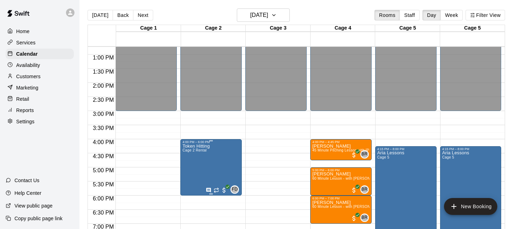
click at [190, 151] on icon "edit" at bounding box center [190, 151] width 6 height 6
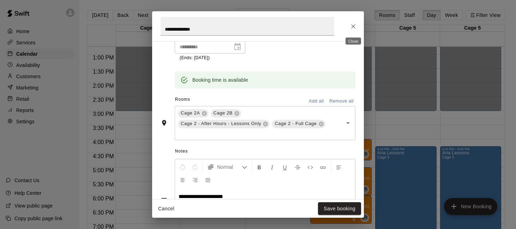
click at [355, 24] on icon "Close" at bounding box center [353, 26] width 4 height 4
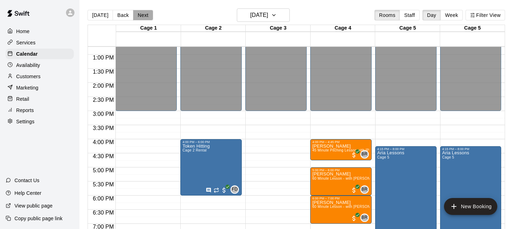
click at [142, 13] on button "Next" at bounding box center [143, 15] width 20 height 11
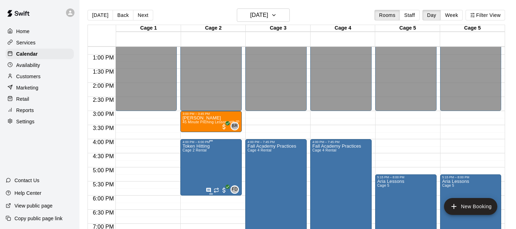
click at [187, 151] on icon "edit" at bounding box center [190, 151] width 8 height 8
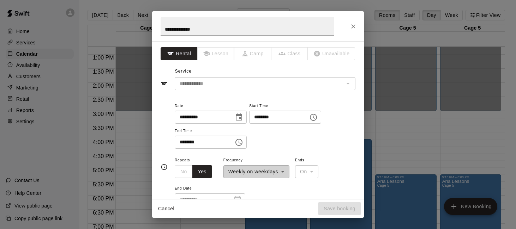
scroll to position [134, 0]
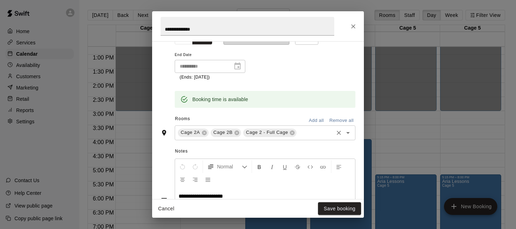
click at [323, 134] on input "text" at bounding box center [314, 132] width 35 height 9
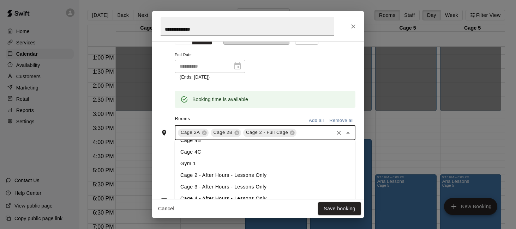
scroll to position [72, 0]
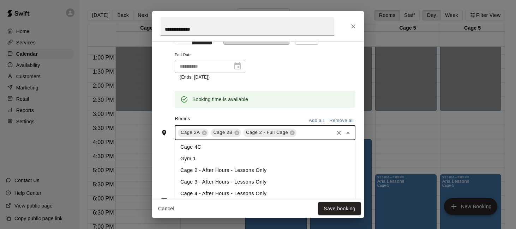
click at [268, 167] on li "Cage 2 - After Hours - Lessons Only" at bounding box center [265, 171] width 181 height 12
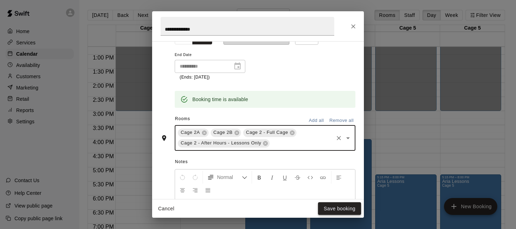
click at [335, 209] on button "Save booking" at bounding box center [339, 208] width 43 height 13
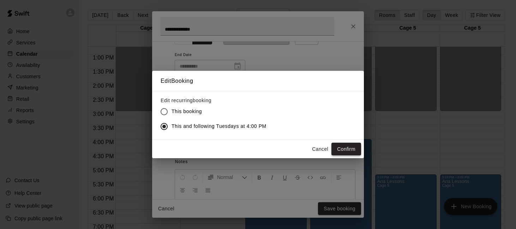
click at [342, 150] on button "Confirm" at bounding box center [346, 149] width 30 height 13
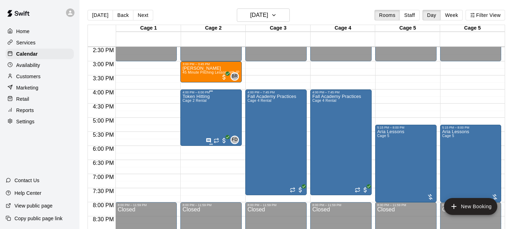
scroll to position [405, 0]
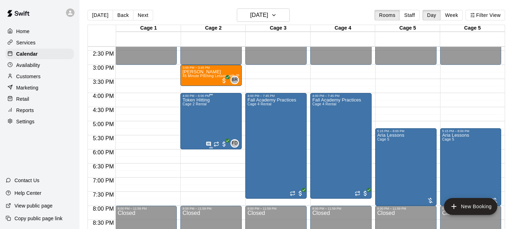
click at [220, 115] on div "Token Hitting Cage 2 Rental FD 0" at bounding box center [210, 212] width 57 height 229
click at [189, 108] on icon "edit" at bounding box center [190, 105] width 8 height 8
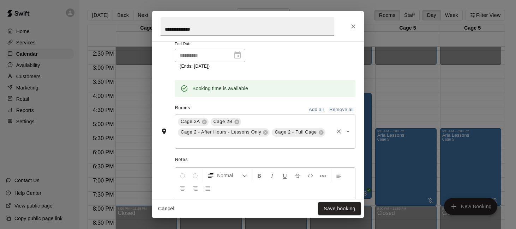
scroll to position [153, 0]
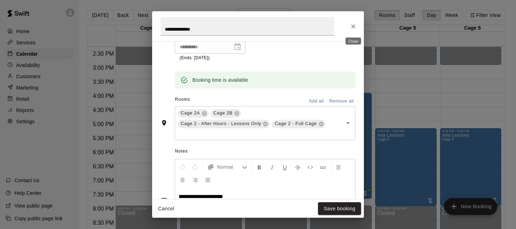
click at [354, 25] on icon "Close" at bounding box center [353, 26] width 7 height 7
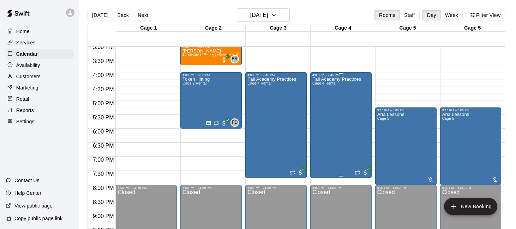
scroll to position [428, 0]
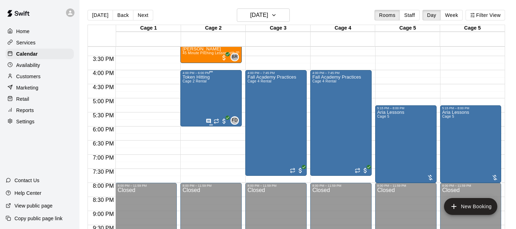
click at [215, 93] on div "Token Hitting Cage 2 Rental FD 0" at bounding box center [210, 189] width 57 height 229
click at [190, 84] on icon "edit" at bounding box center [190, 82] width 8 height 8
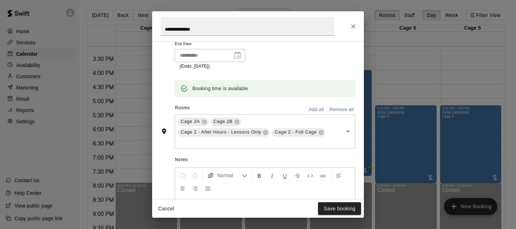
scroll to position [153, 0]
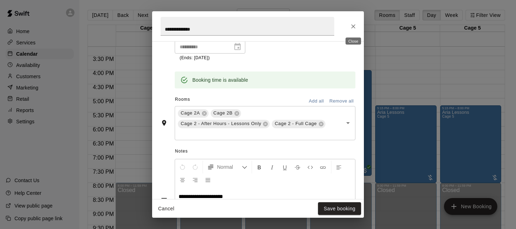
click at [353, 28] on icon "Close" at bounding box center [353, 26] width 7 height 7
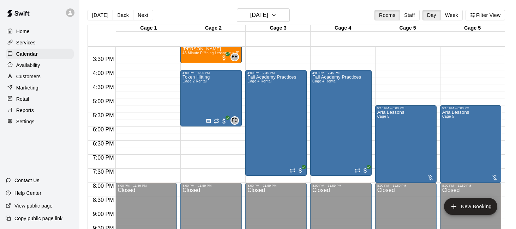
click at [272, 8] on main "[DATE] Back [DATE][DATE] Rooms Staff Day Week Filter View Cage 1 16 Tue Cage 2 …" at bounding box center [297, 120] width 436 height 241
click at [277, 17] on icon "button" at bounding box center [274, 15] width 6 height 8
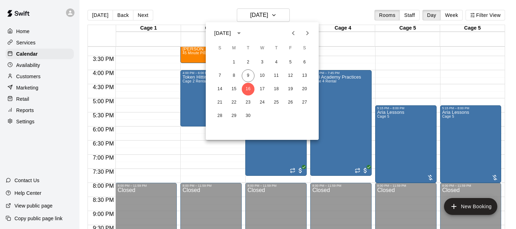
click at [310, 32] on icon "Next month" at bounding box center [307, 33] width 8 height 8
click at [236, 77] on button "3" at bounding box center [233, 75] width 13 height 13
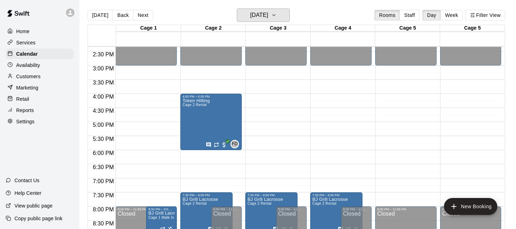
scroll to position [403, 0]
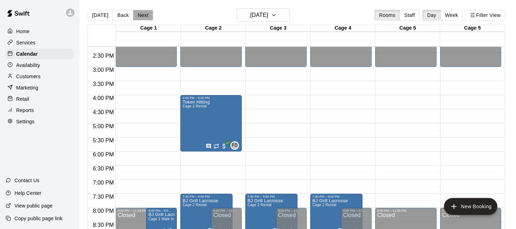
click at [142, 15] on button "Next" at bounding box center [143, 15] width 20 height 11
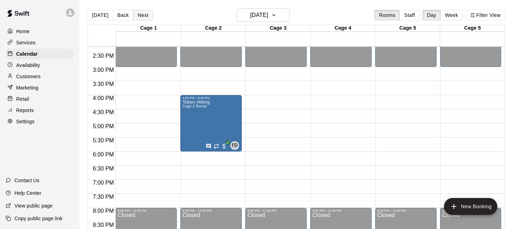
click at [142, 15] on button "Next" at bounding box center [143, 15] width 20 height 11
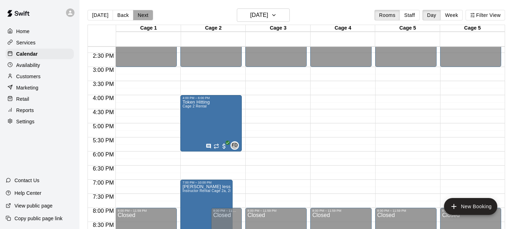
click at [143, 17] on button "Next" at bounding box center [143, 15] width 20 height 11
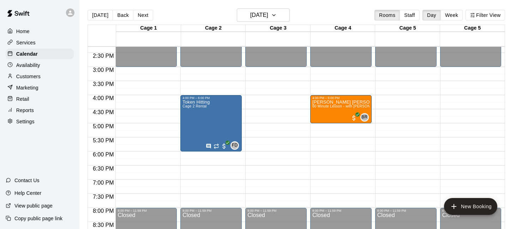
click at [31, 45] on p "Services" at bounding box center [25, 42] width 19 height 7
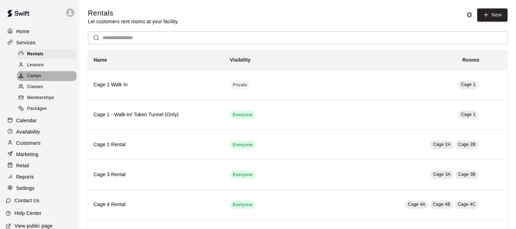
click at [45, 75] on div "Camps" at bounding box center [47, 76] width 60 height 10
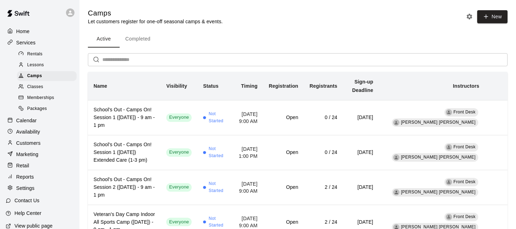
click at [44, 86] on div "Classes" at bounding box center [47, 87] width 60 height 10
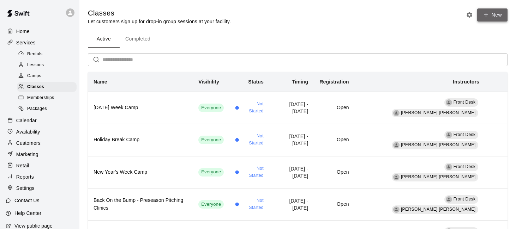
click at [495, 13] on button "New" at bounding box center [492, 14] width 30 height 13
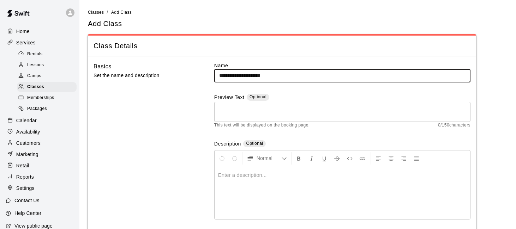
click at [237, 74] on input "**********" at bounding box center [342, 75] width 256 height 13
type input "**********"
click at [258, 183] on div at bounding box center [341, 192] width 255 height 53
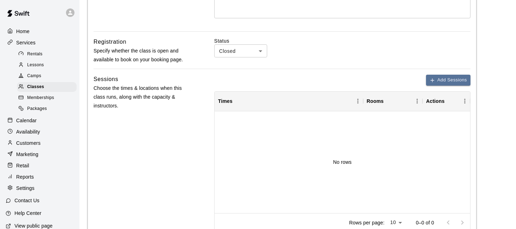
scroll to position [219, 0]
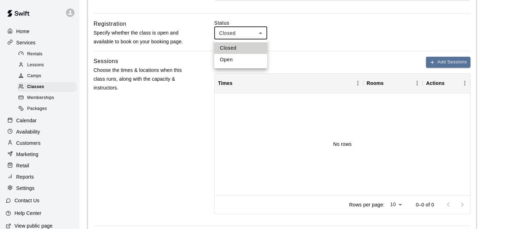
click at [262, 32] on body "**********" at bounding box center [258, 71] width 516 height 581
click at [253, 59] on li "Open" at bounding box center [240, 60] width 53 height 12
type input "****"
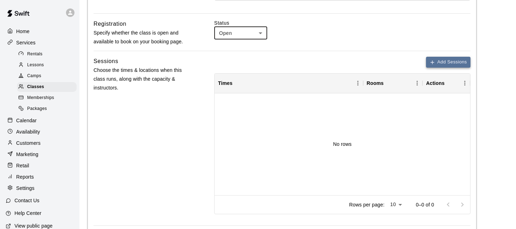
click at [436, 65] on button "Add Sessions" at bounding box center [448, 62] width 44 height 11
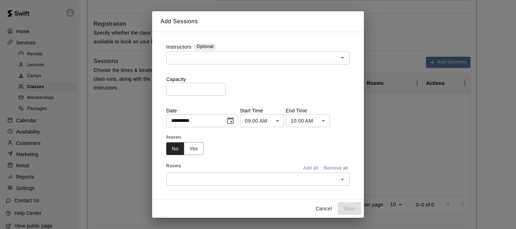
click at [265, 57] on input "text" at bounding box center [252, 58] width 168 height 9
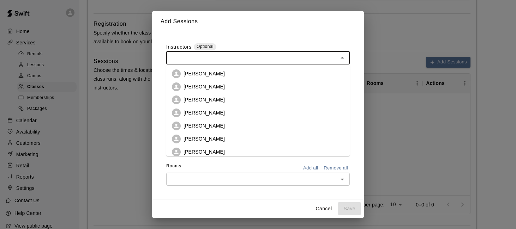
scroll to position [31, 0]
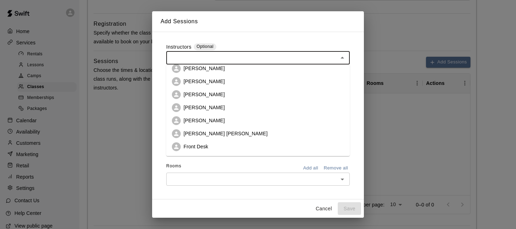
click at [241, 148] on li "Front Desk" at bounding box center [257, 146] width 183 height 13
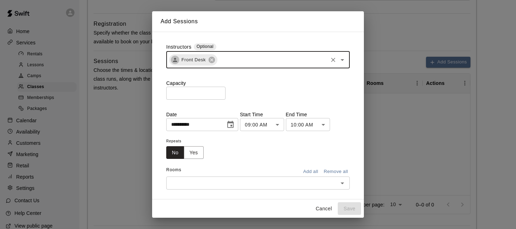
click at [274, 60] on input "text" at bounding box center [272, 59] width 109 height 9
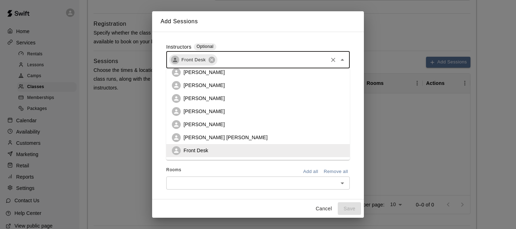
click at [247, 138] on li "[PERSON_NAME] [PERSON_NAME]" at bounding box center [257, 137] width 183 height 13
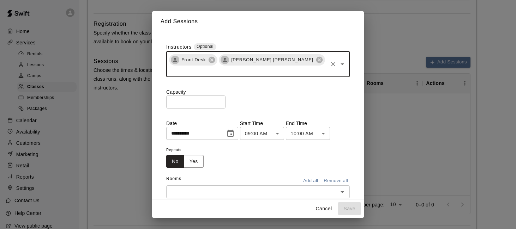
click at [207, 96] on input "*" at bounding box center [195, 102] width 59 height 13
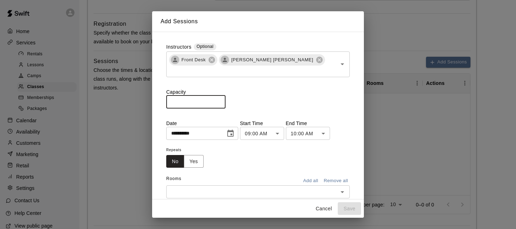
click at [207, 96] on input "*" at bounding box center [195, 102] width 59 height 13
type input "**"
click at [232, 130] on icon "Choose date, selected date is Sep 9, 2025" at bounding box center [230, 133] width 6 height 7
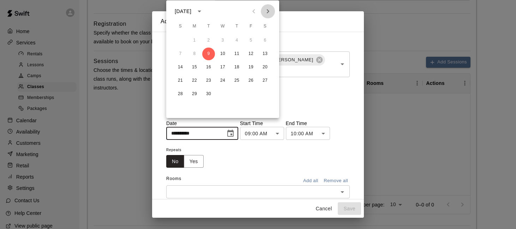
click at [270, 10] on icon "Next month" at bounding box center [267, 11] width 8 height 8
click at [268, 11] on icon "Next month" at bounding box center [268, 11] width 2 height 4
click at [181, 65] on button "11" at bounding box center [180, 67] width 13 height 13
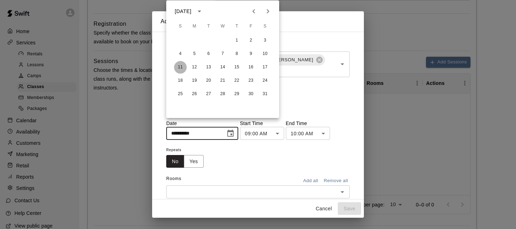
type input "**********"
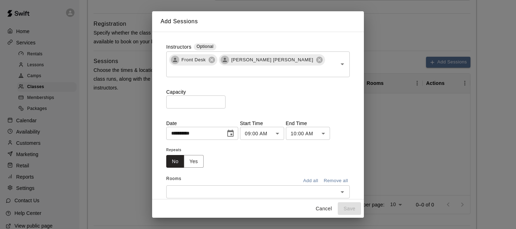
click at [281, 126] on body "**********" at bounding box center [258, 71] width 516 height 581
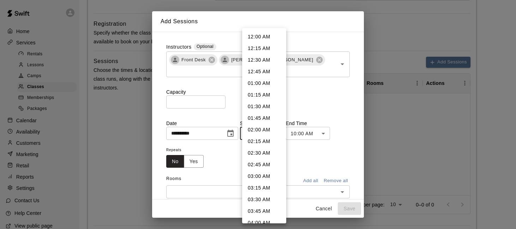
scroll to position [330, 0]
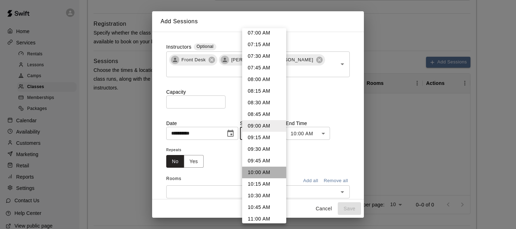
click at [260, 174] on li "10:00 AM" at bounding box center [264, 173] width 44 height 12
type input "********"
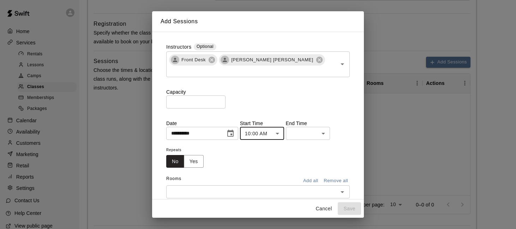
click at [314, 122] on body "**********" at bounding box center [258, 71] width 516 height 581
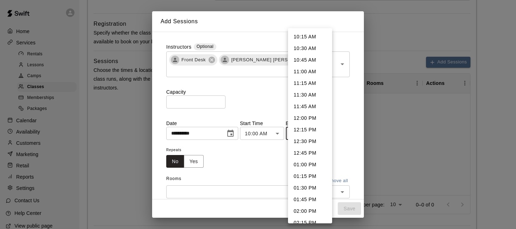
click at [315, 71] on li "11:00 AM" at bounding box center [310, 72] width 44 height 12
type input "********"
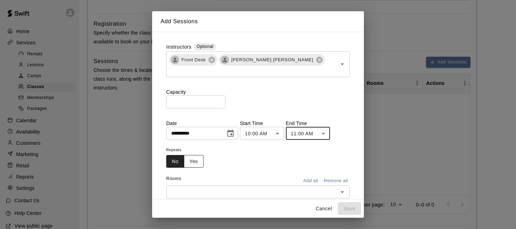
click at [190, 155] on button "Yes" at bounding box center [194, 161] width 20 height 13
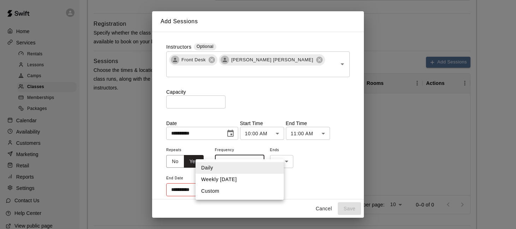
click at [242, 157] on body "**********" at bounding box center [258, 71] width 516 height 581
click at [232, 182] on li "Weekly [DATE]" at bounding box center [239, 180] width 88 height 12
type input "******"
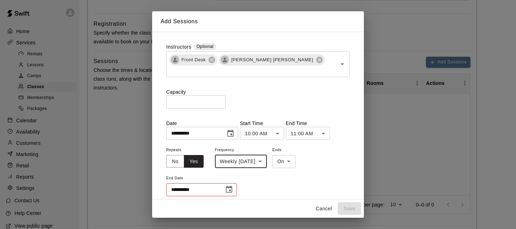
click at [231, 186] on icon "Choose date" at bounding box center [229, 189] width 6 height 7
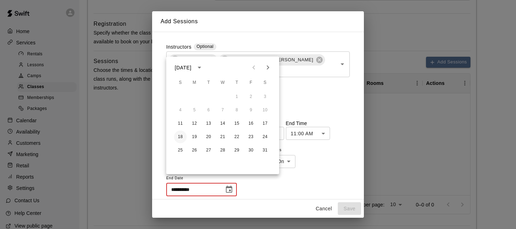
click at [181, 133] on button "18" at bounding box center [180, 137] width 13 height 13
type input "**********"
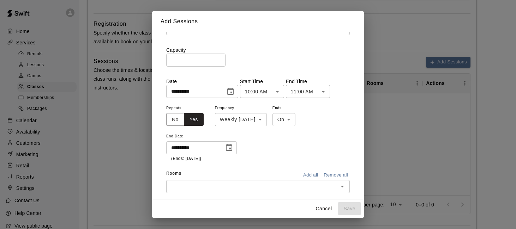
scroll to position [47, 0]
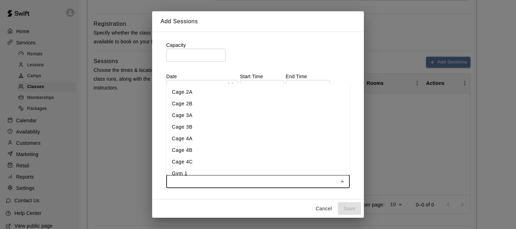
click at [310, 177] on input "text" at bounding box center [252, 181] width 168 height 9
click at [274, 168] on li "Gym 1" at bounding box center [257, 174] width 183 height 12
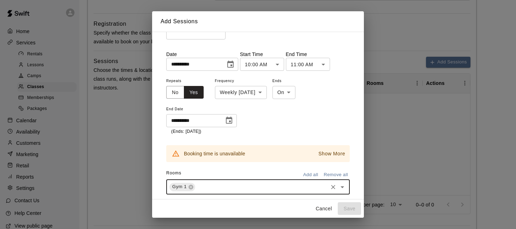
scroll to position [75, 0]
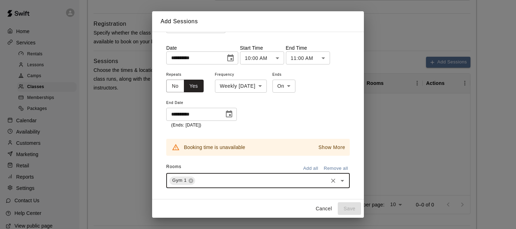
click at [326, 144] on p "Show More" at bounding box center [331, 147] width 27 height 7
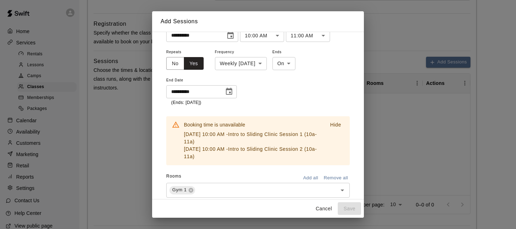
scroll to position [101, 0]
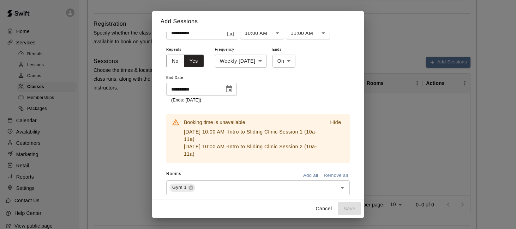
click at [325, 213] on button "Cancel" at bounding box center [323, 208] width 23 height 13
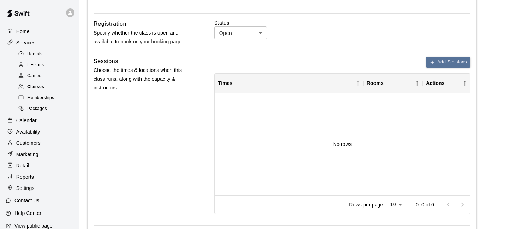
click at [59, 86] on div "Classes" at bounding box center [47, 87] width 60 height 10
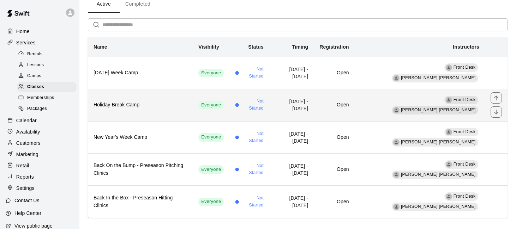
scroll to position [43, 0]
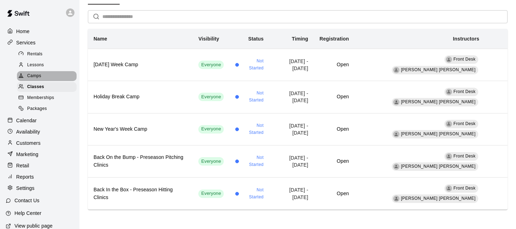
click at [50, 77] on div "Camps" at bounding box center [47, 76] width 60 height 10
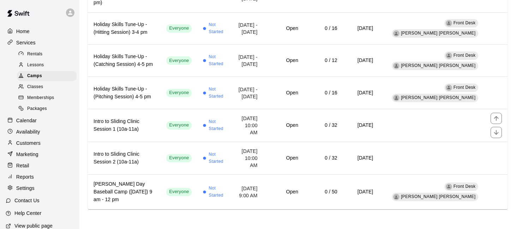
scroll to position [672, 0]
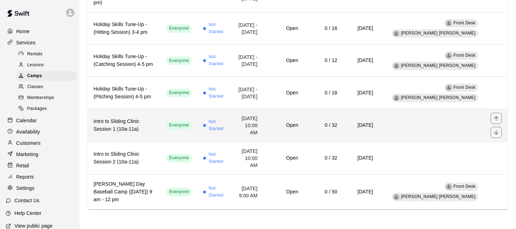
click at [144, 141] on th "Intro to Sliding Clinic Session 1 (10a-11a)" at bounding box center [124, 125] width 73 height 33
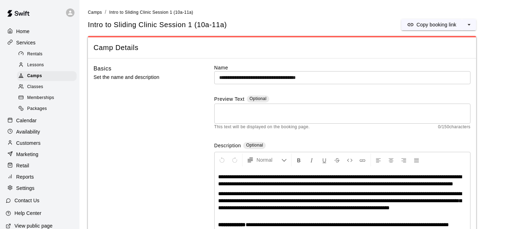
scroll to position [20, 0]
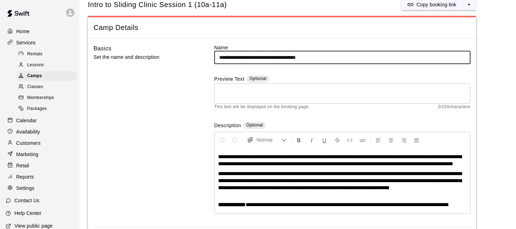
drag, startPoint x: 238, startPoint y: 57, endPoint x: 202, endPoint y: 60, distance: 36.8
click at [202, 60] on div "**********" at bounding box center [281, 135] width 377 height 183
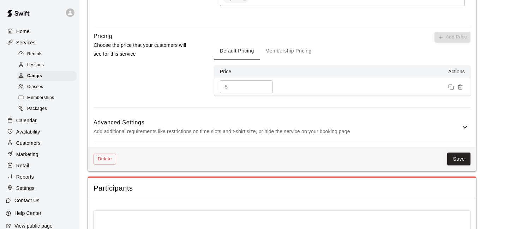
scroll to position [509, 0]
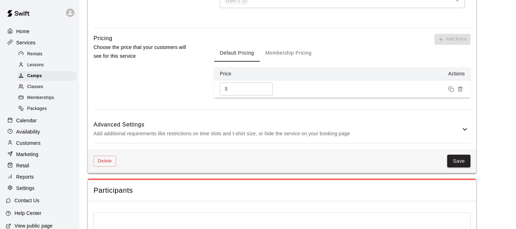
type input "**********"
click at [251, 96] on input "**" at bounding box center [251, 89] width 42 height 13
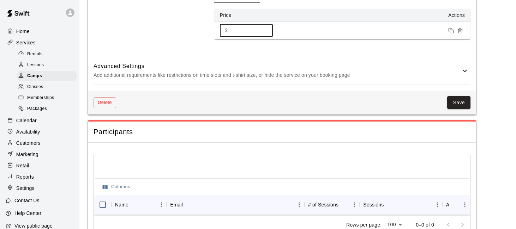
scroll to position [587, 0]
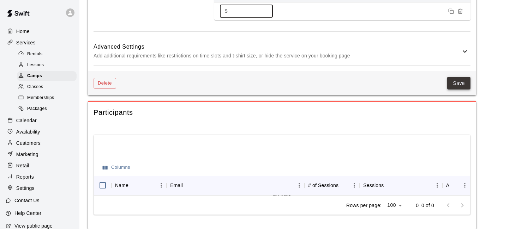
type input "**"
click at [458, 90] on button "Save" at bounding box center [458, 83] width 23 height 13
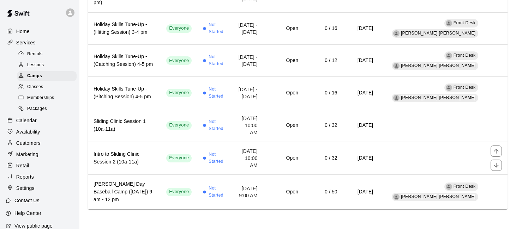
scroll to position [677, 0]
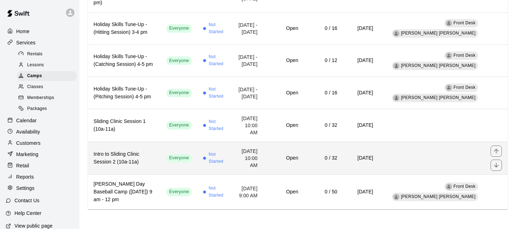
click at [155, 160] on h6 "Intro to Sliding Clinic Session 2 (10a-11a)" at bounding box center [123, 159] width 61 height 16
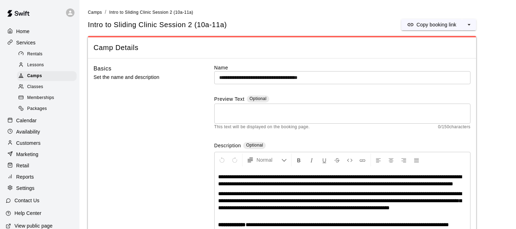
scroll to position [20, 0]
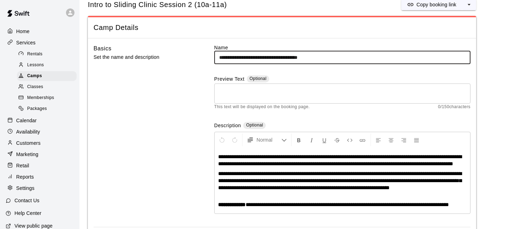
drag, startPoint x: 238, startPoint y: 57, endPoint x: 206, endPoint y: 56, distance: 32.5
click at [206, 56] on div "**********" at bounding box center [281, 135] width 377 height 183
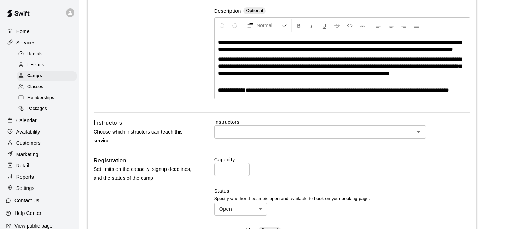
scroll to position [137, 0]
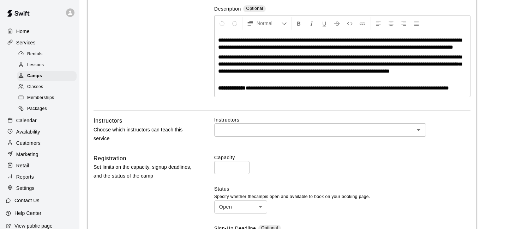
type input "**********"
click at [295, 134] on input "text" at bounding box center [314, 130] width 196 height 9
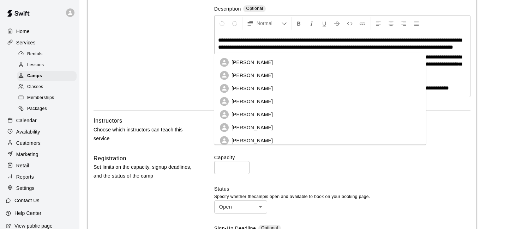
scroll to position [31, 0]
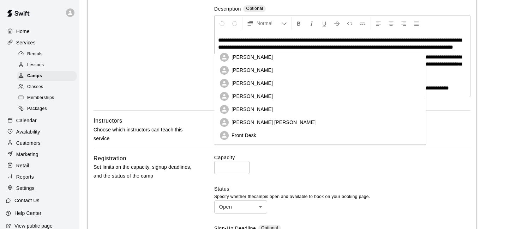
click at [279, 135] on li "Front Desk" at bounding box center [320, 135] width 212 height 13
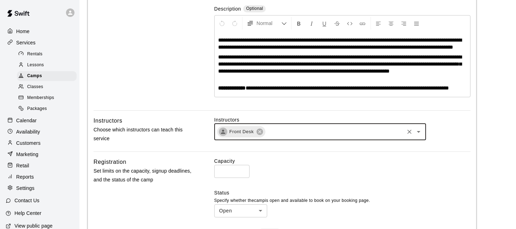
click at [284, 136] on input "text" at bounding box center [334, 132] width 137 height 9
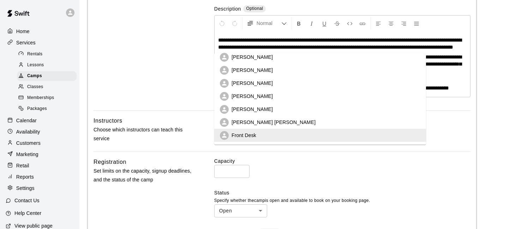
click at [288, 117] on li "[PERSON_NAME] [PERSON_NAME]" at bounding box center [320, 122] width 212 height 13
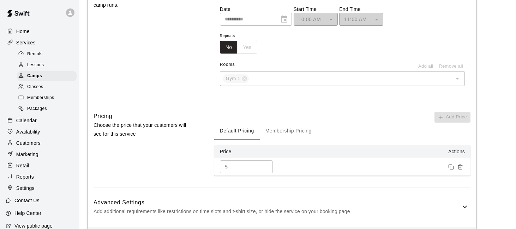
scroll to position [436, 0]
click at [245, 173] on input "**" at bounding box center [251, 166] width 42 height 13
type input "**"
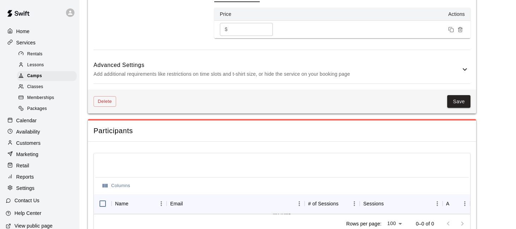
scroll to position [585, 0]
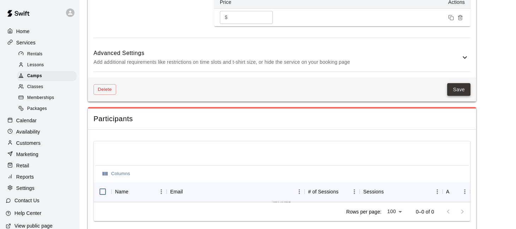
click at [461, 96] on button "Save" at bounding box center [458, 89] width 23 height 13
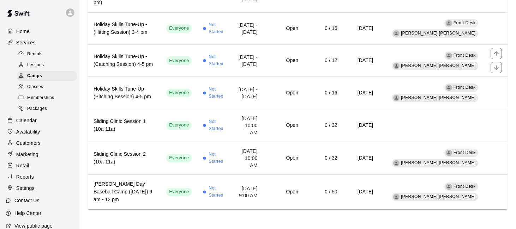
scroll to position [677, 0]
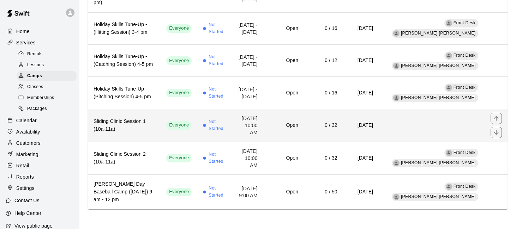
click at [148, 120] on h6 "Sliding Clinic Session 1 (10a-11a)" at bounding box center [123, 126] width 61 height 16
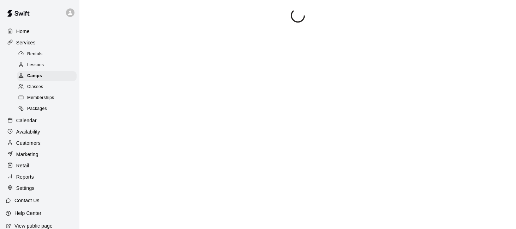
scroll to position [20, 0]
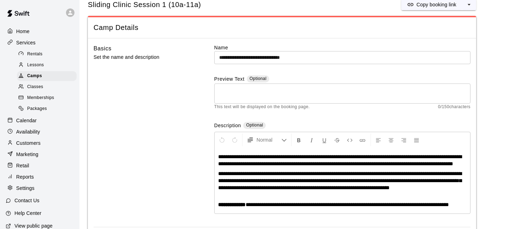
click at [274, 56] on input "**********" at bounding box center [342, 57] width 256 height 13
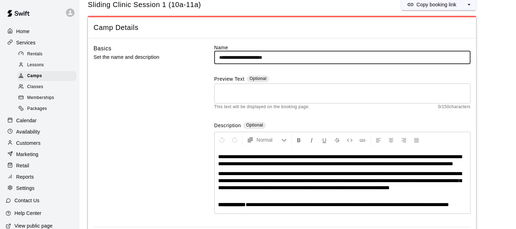
drag, startPoint x: 287, startPoint y: 59, endPoint x: 284, endPoint y: 55, distance: 5.0
click at [284, 55] on input "**********" at bounding box center [342, 57] width 256 height 13
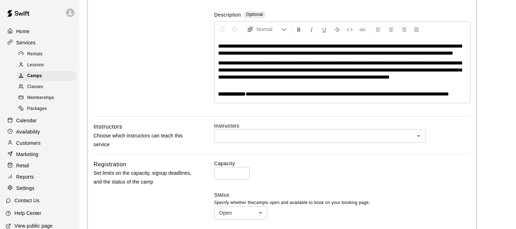
scroll to position [25, 0]
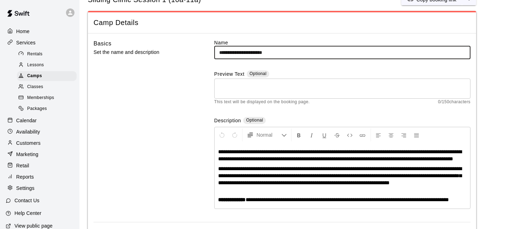
click at [338, 56] on input "**********" at bounding box center [342, 52] width 256 height 13
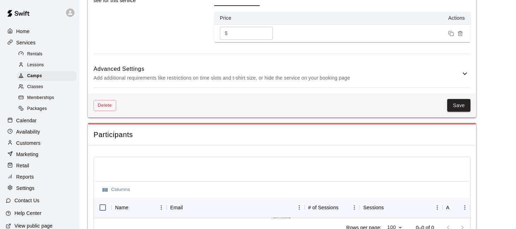
scroll to position [617, 0]
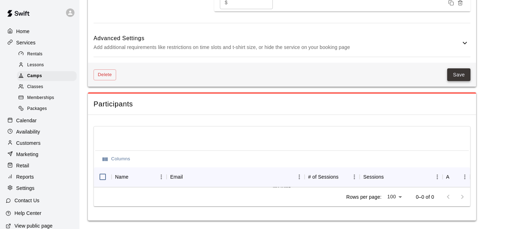
type input "**********"
click at [453, 80] on button "Save" at bounding box center [458, 74] width 23 height 13
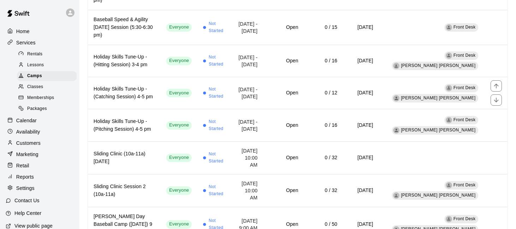
scroll to position [677, 0]
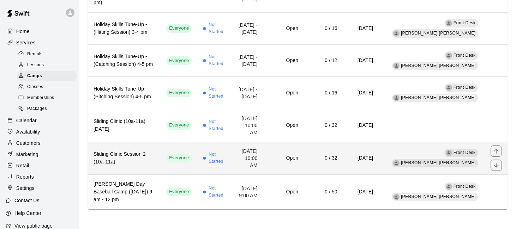
click at [142, 152] on th "Sliding Clinic Session 2 (10a-11a)" at bounding box center [124, 158] width 73 height 33
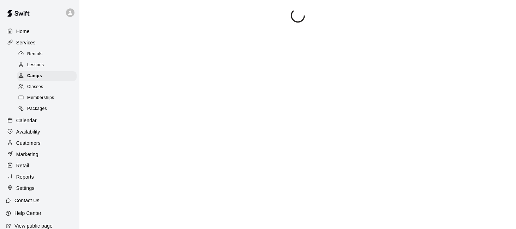
scroll to position [20, 0]
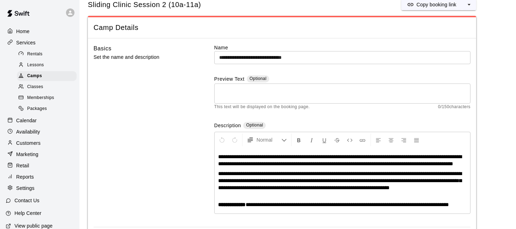
click at [275, 57] on input "**********" at bounding box center [342, 57] width 256 height 13
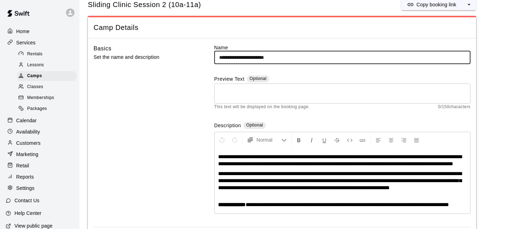
click at [304, 57] on input "**********" at bounding box center [342, 57] width 256 height 13
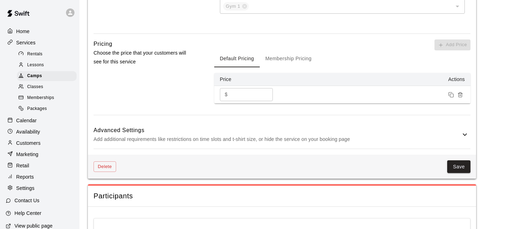
scroll to position [509, 0]
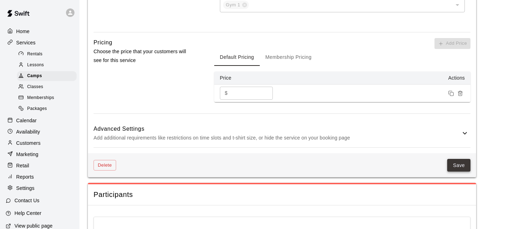
type input "**********"
click at [459, 172] on button "Save" at bounding box center [458, 165] width 23 height 13
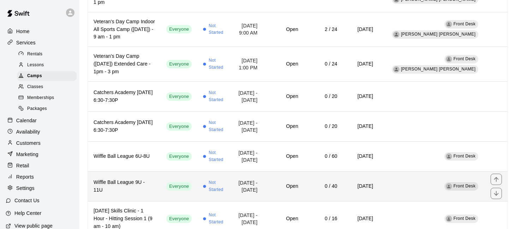
scroll to position [192, 0]
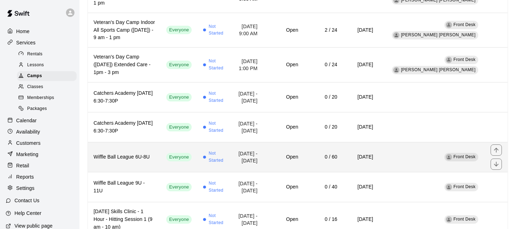
click at [132, 161] on h6 "Wiffle Ball League 6U-8U" at bounding box center [123, 157] width 61 height 8
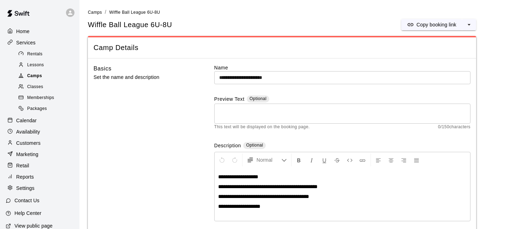
click at [35, 74] on span "Camps" at bounding box center [34, 76] width 15 height 7
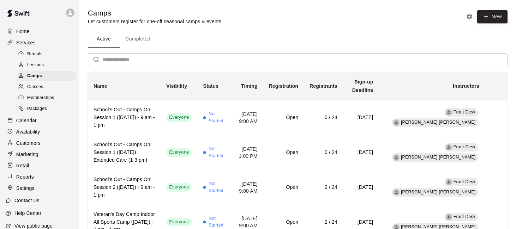
click at [48, 67] on div "Lessons" at bounding box center [47, 65] width 60 height 10
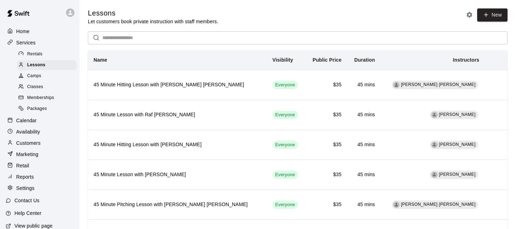
click at [50, 85] on div "Classes" at bounding box center [47, 87] width 60 height 10
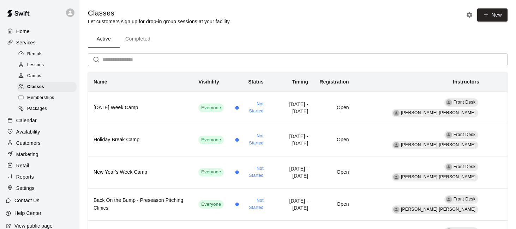
click at [40, 115] on div "Home Services Rentals Lessons Camps Classes Memberships Packages Calendar Avail…" at bounding box center [39, 109] width 79 height 169
click at [40, 120] on div "Calendar" at bounding box center [40, 120] width 68 height 11
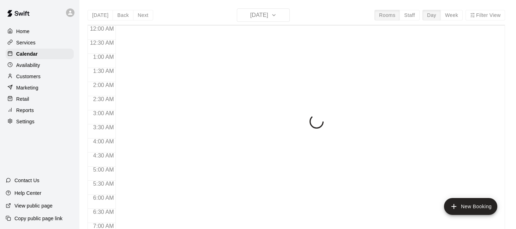
scroll to position [381, 0]
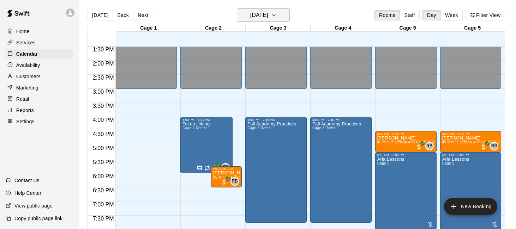
click at [277, 18] on icon "button" at bounding box center [274, 15] width 6 height 8
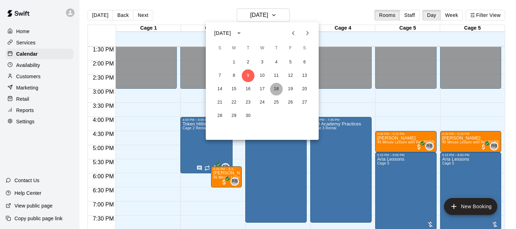
click at [275, 87] on button "18" at bounding box center [276, 89] width 13 height 13
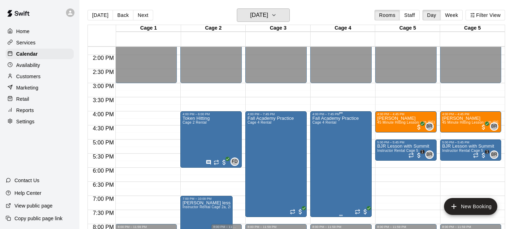
scroll to position [387, 0]
